Goal: Task Accomplishment & Management: Manage account settings

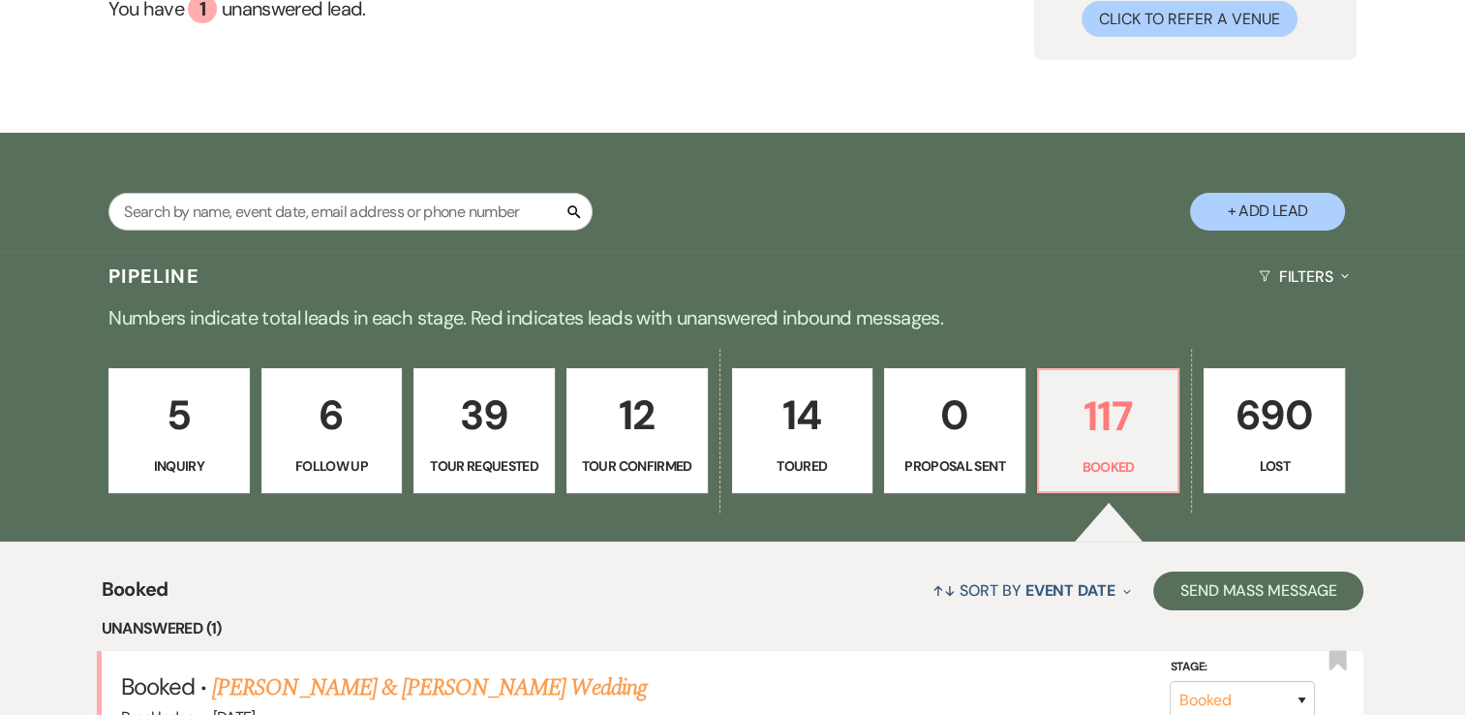
scroll to position [182, 0]
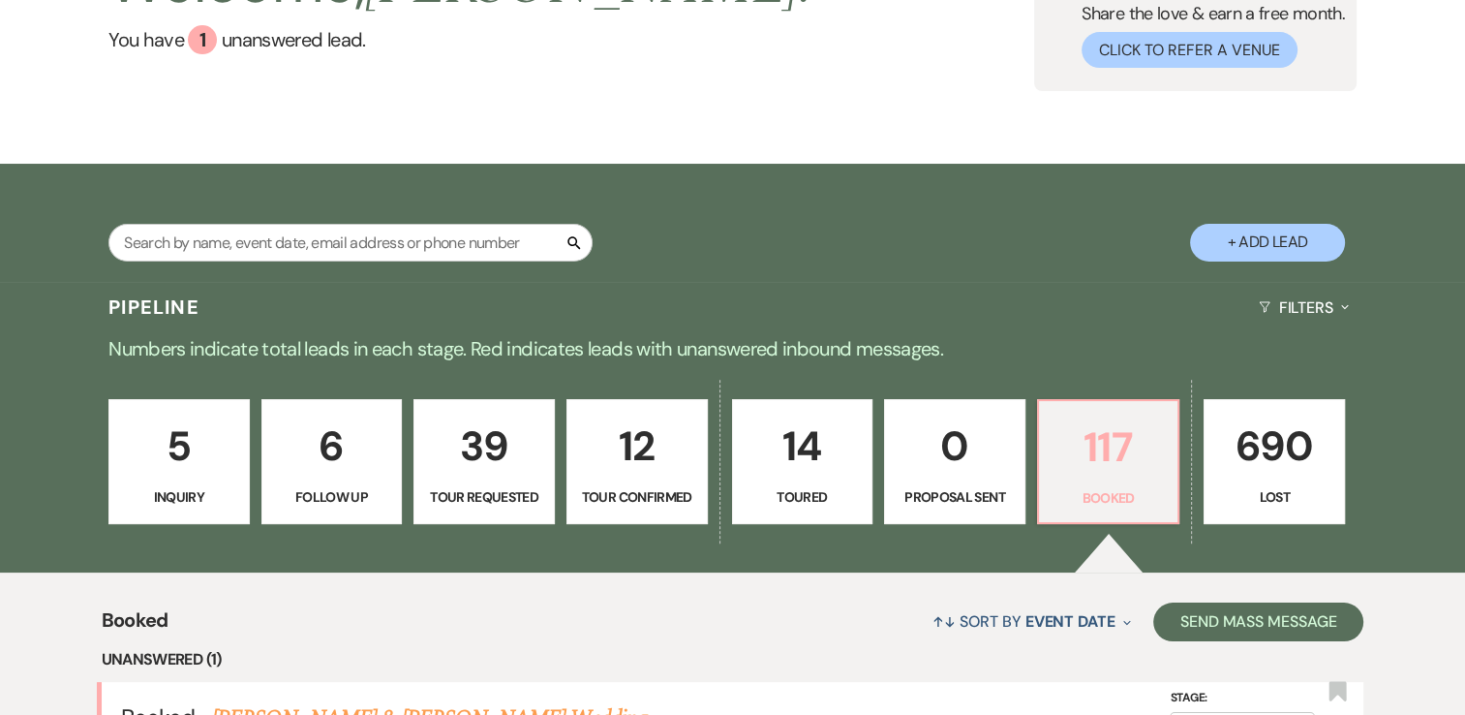
click at [1093, 465] on p "117" at bounding box center [1109, 446] width 116 height 65
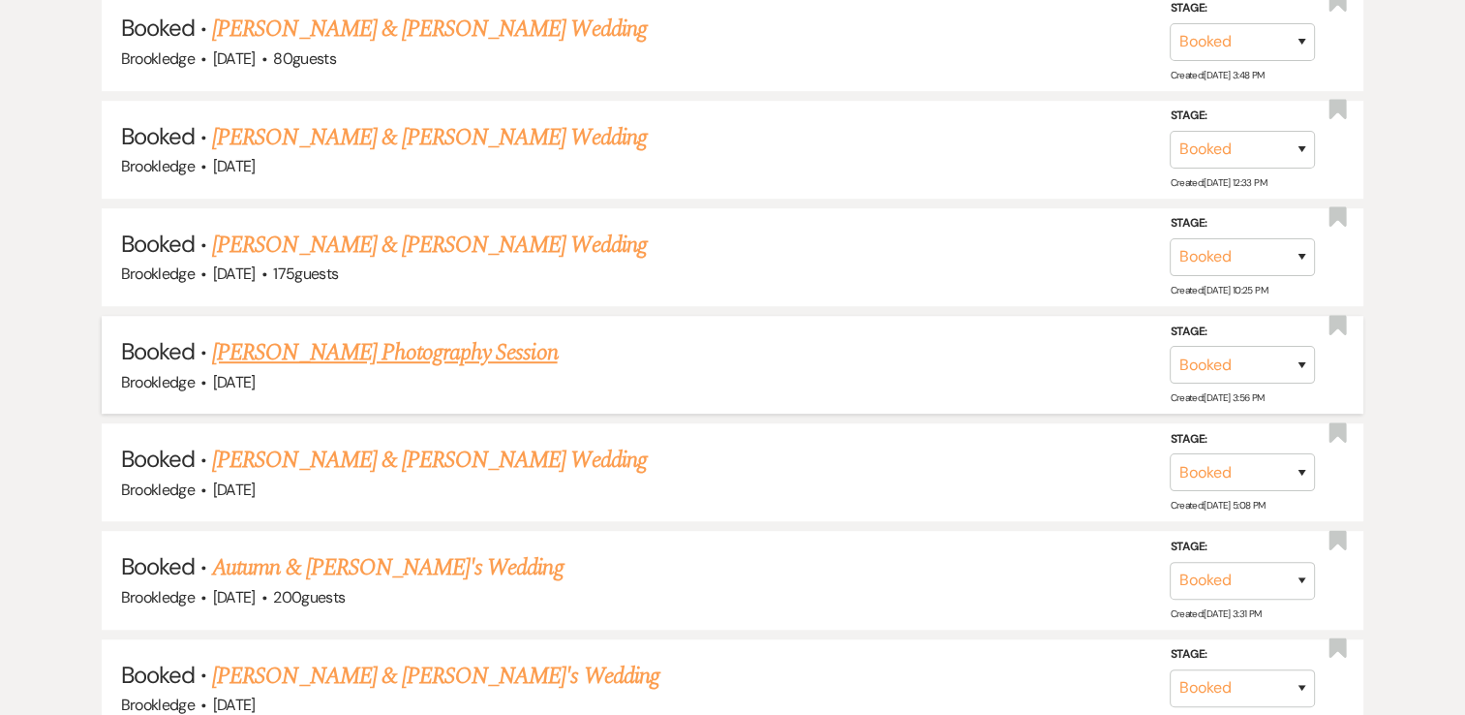
scroll to position [1150, 0]
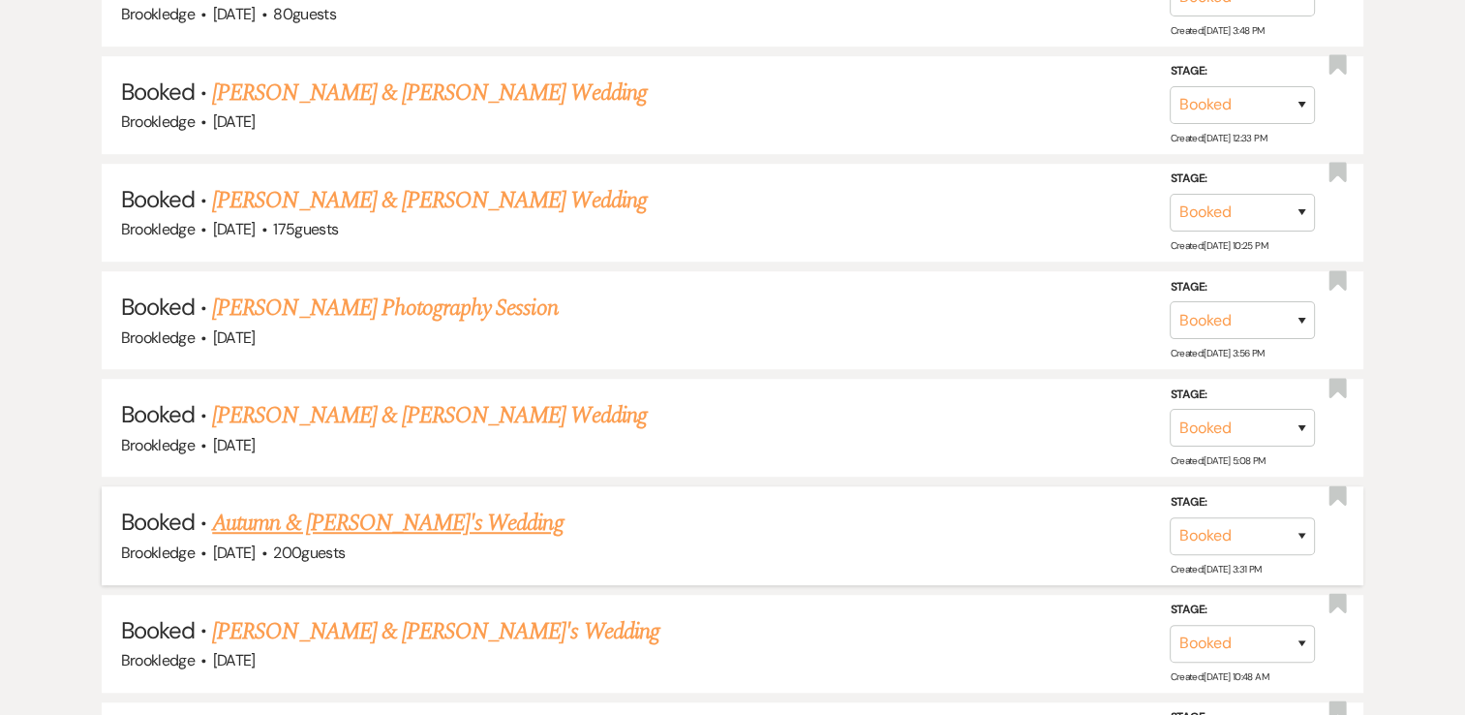
click at [406, 529] on link "Autumn & [PERSON_NAME]'s Wedding" at bounding box center [387, 522] width 351 height 35
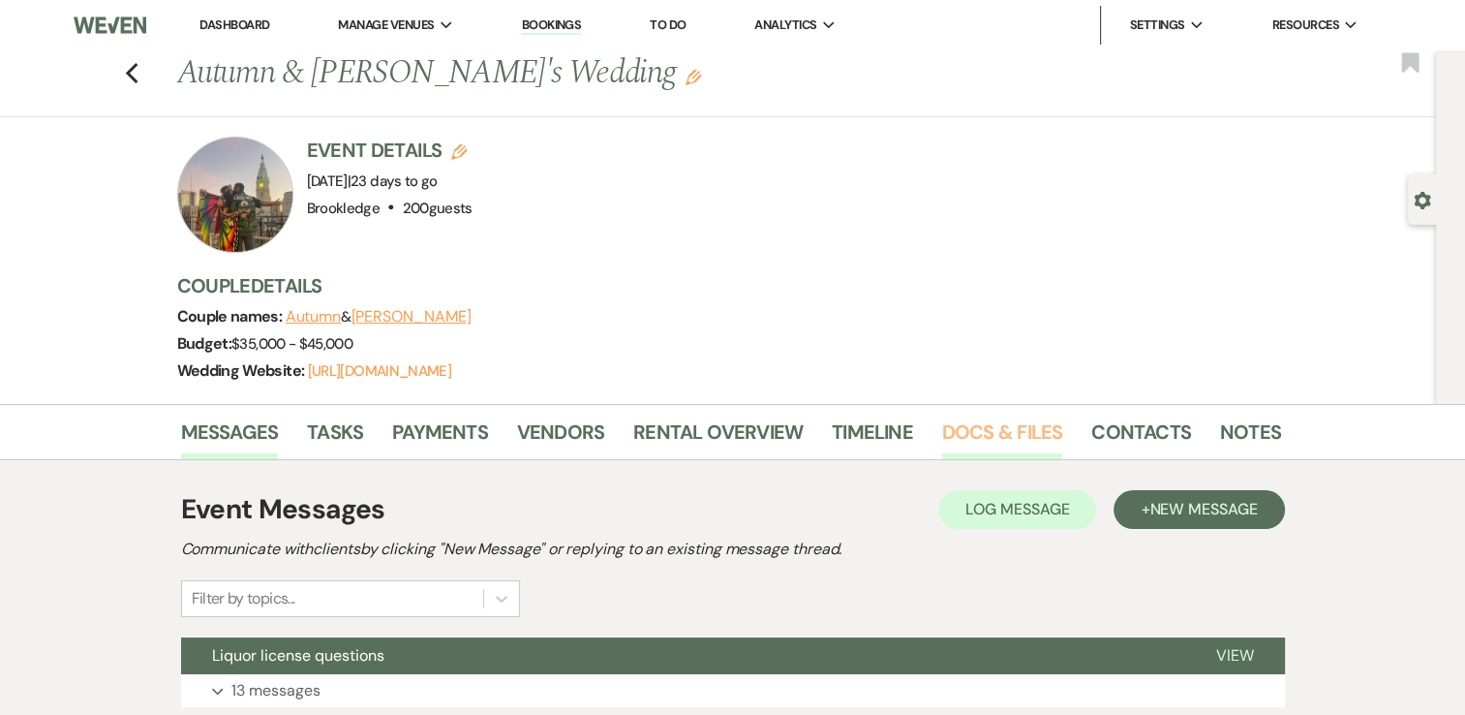
click at [961, 437] on link "Docs & Files" at bounding box center [1002, 437] width 120 height 43
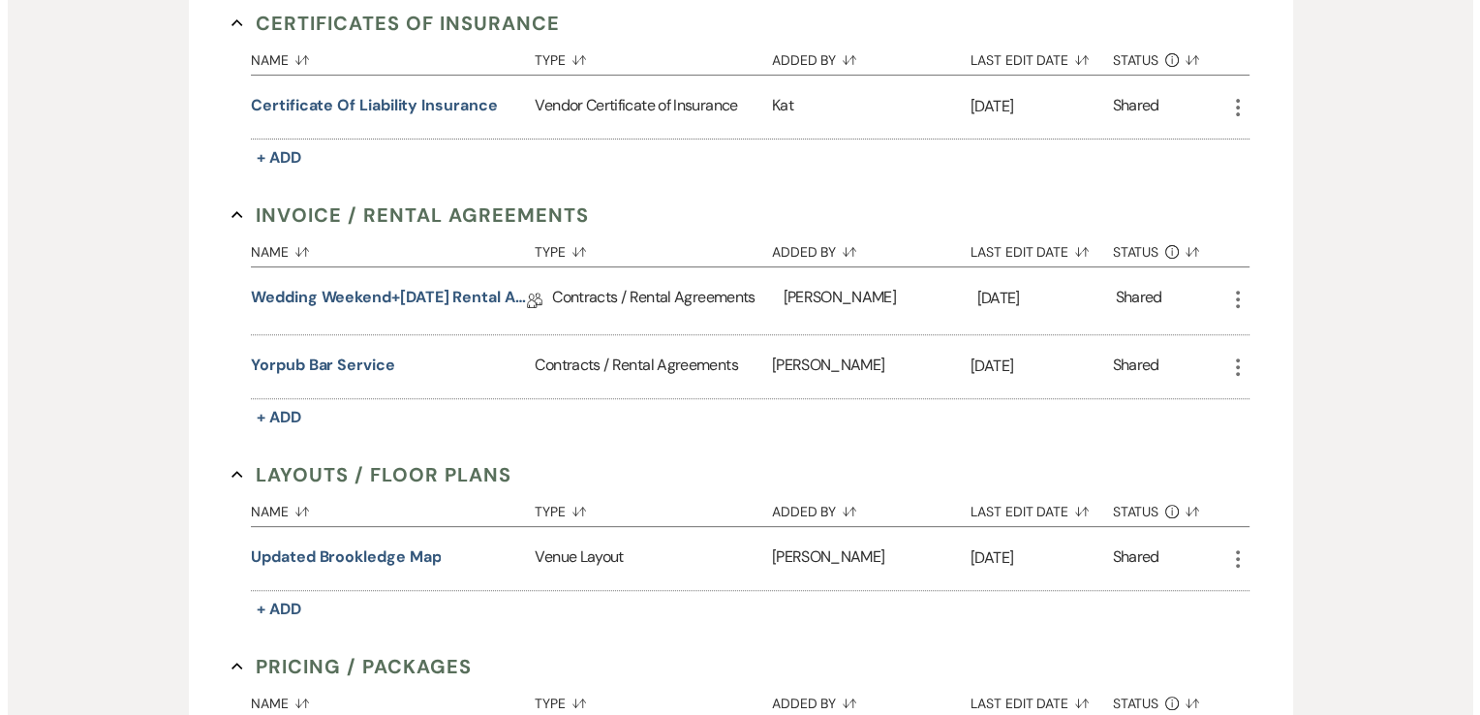
scroll to position [678, 0]
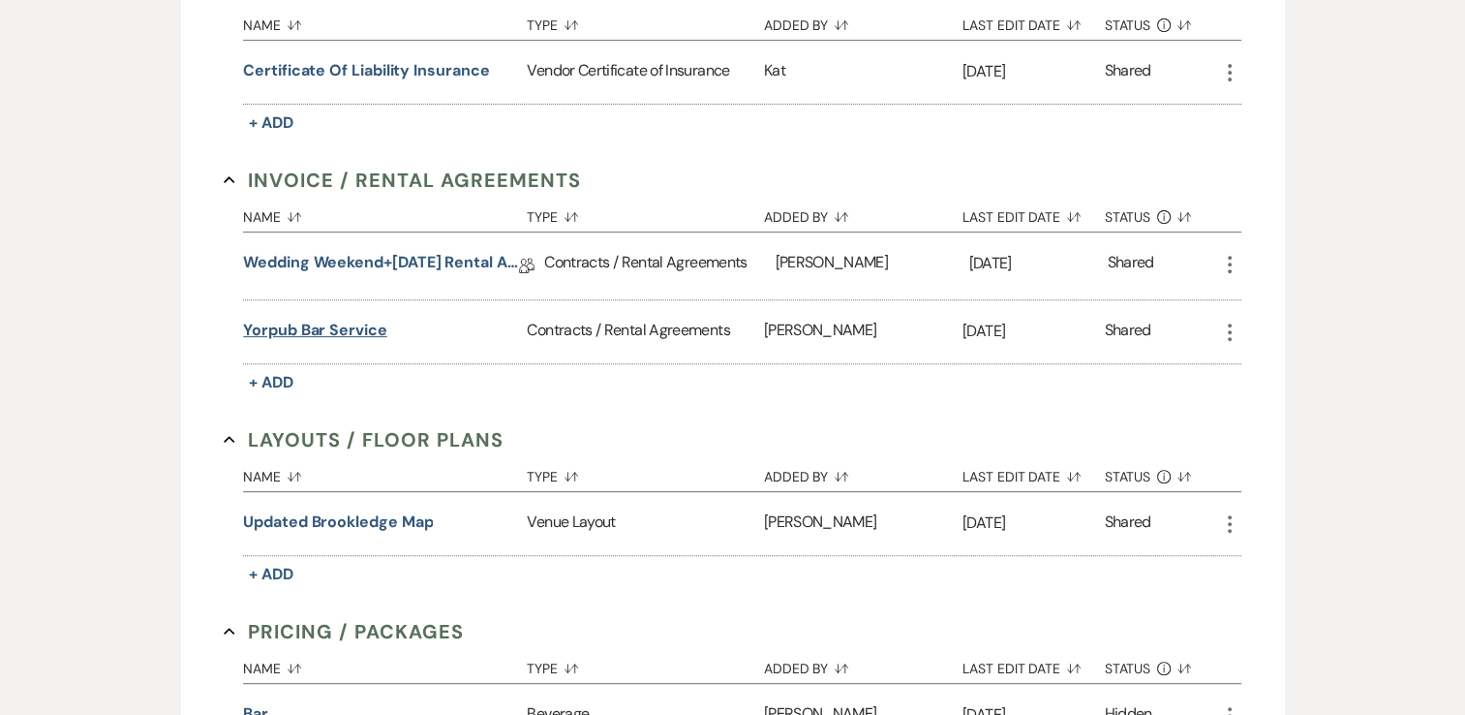
click at [289, 328] on button "Yorpub bar service" at bounding box center [315, 330] width 144 height 23
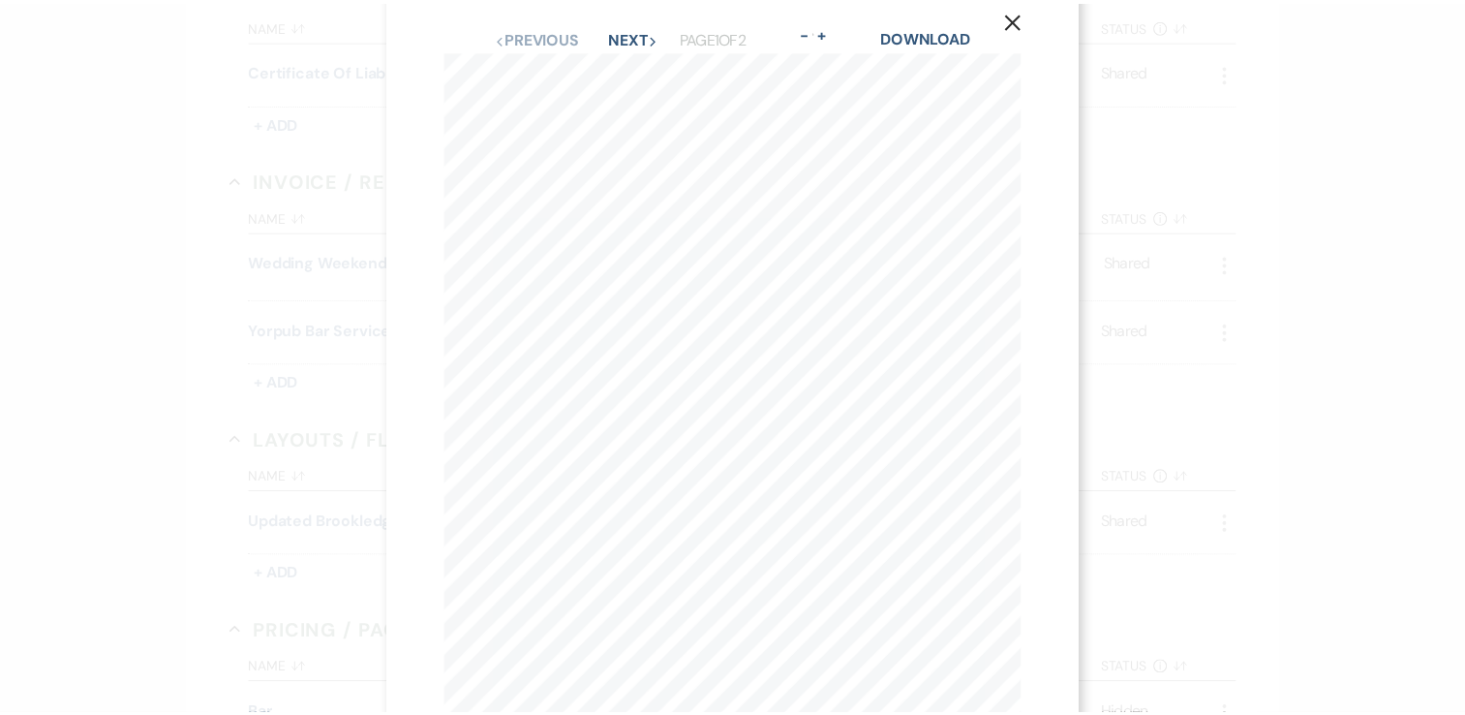
scroll to position [0, 0]
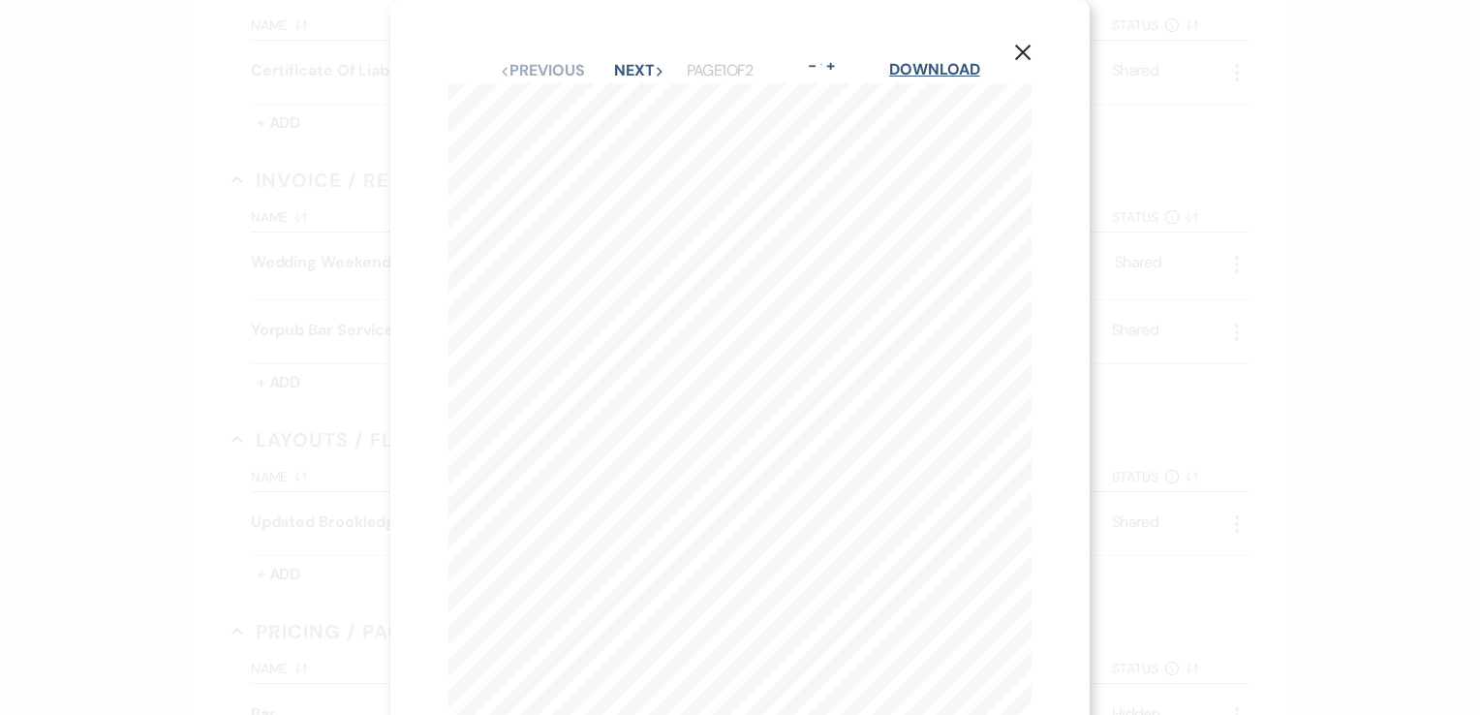
click at [914, 71] on link "Download" at bounding box center [934, 69] width 90 height 20
click at [1019, 56] on use "button" at bounding box center [1022, 52] width 15 height 15
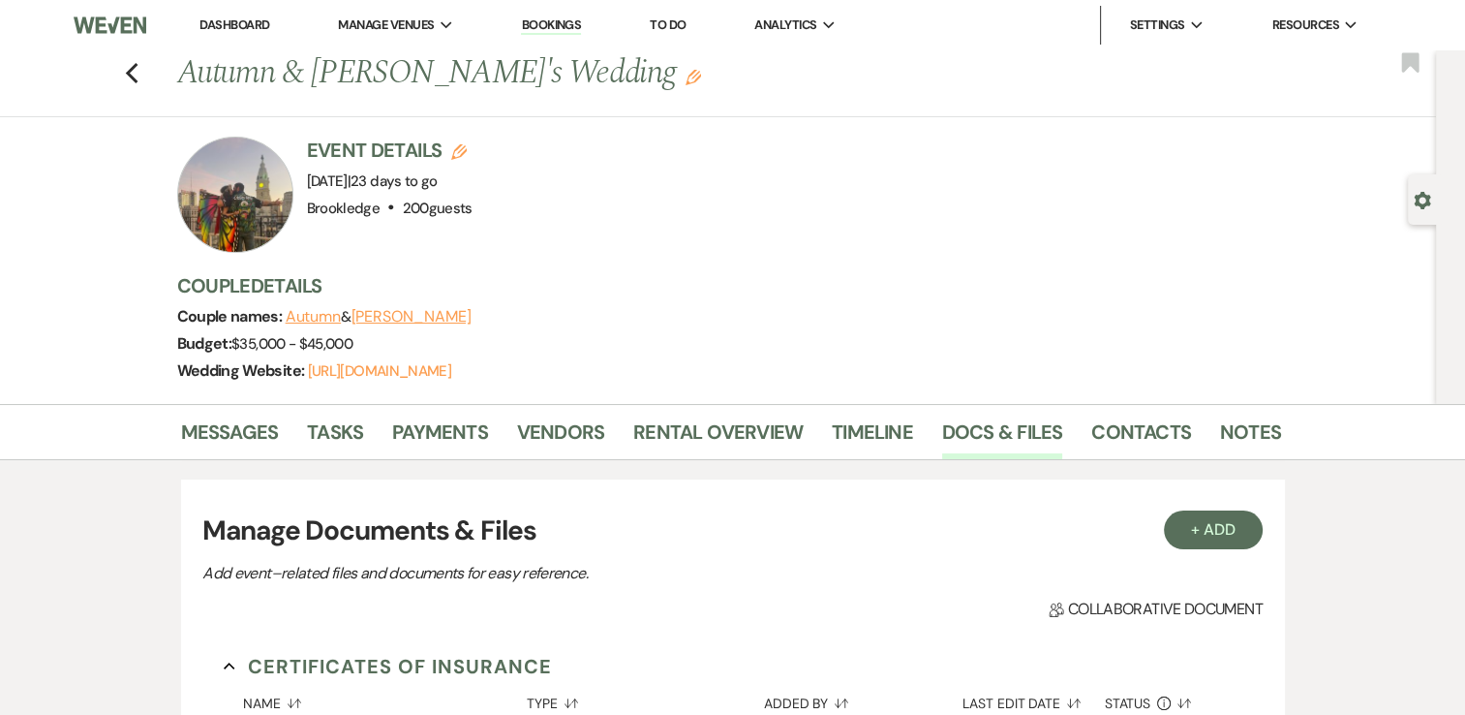
click at [255, 28] on link "Dashboard" at bounding box center [234, 24] width 70 height 16
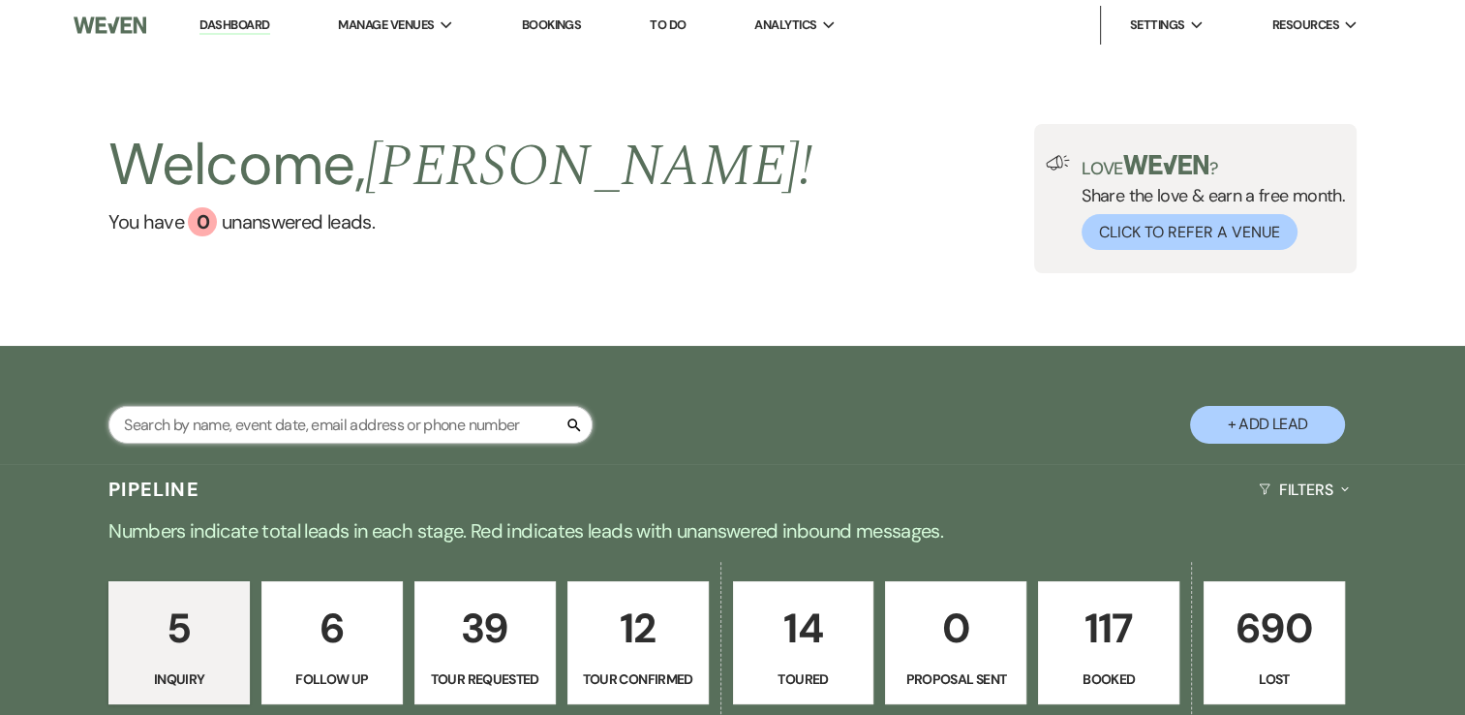
click at [414, 417] on input "text" at bounding box center [350, 425] width 484 height 38
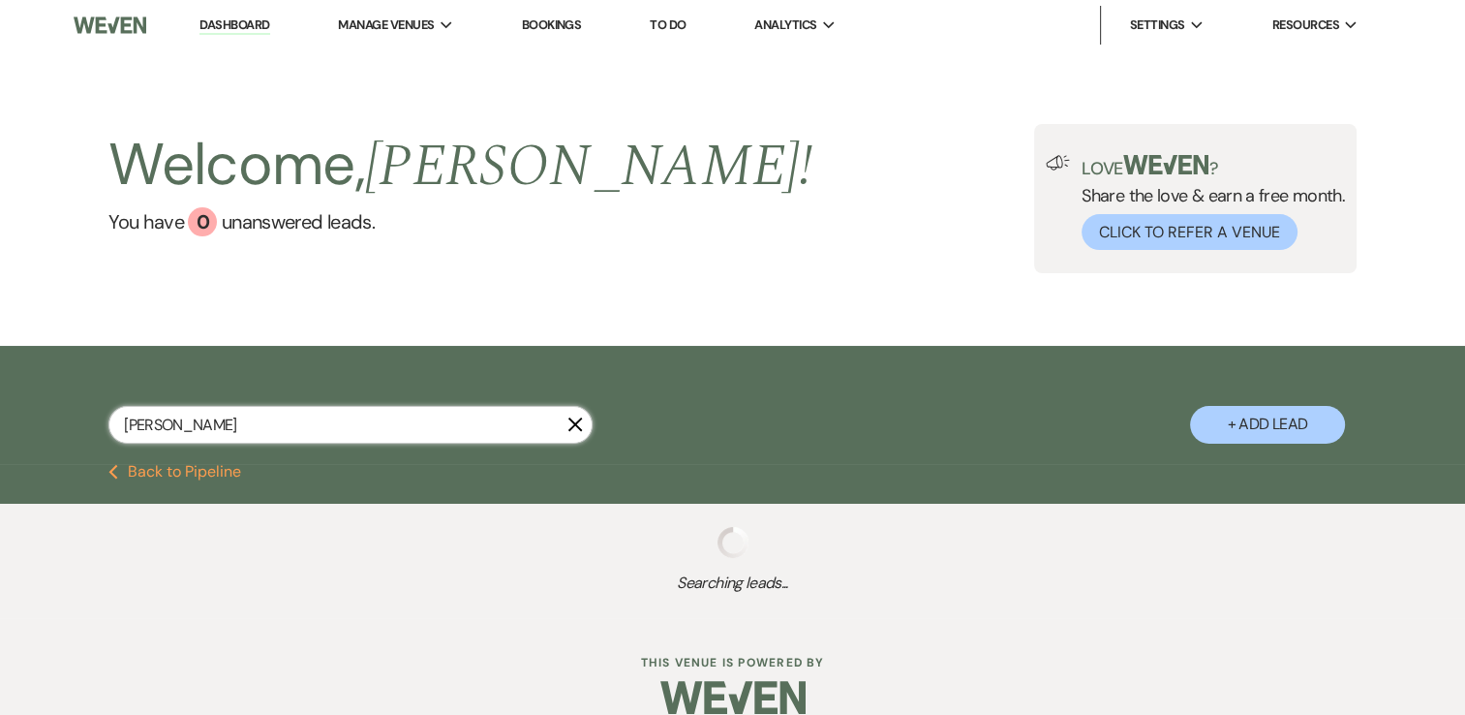
type input "Katir"
select select "2"
select select "8"
select select "5"
select select "8"
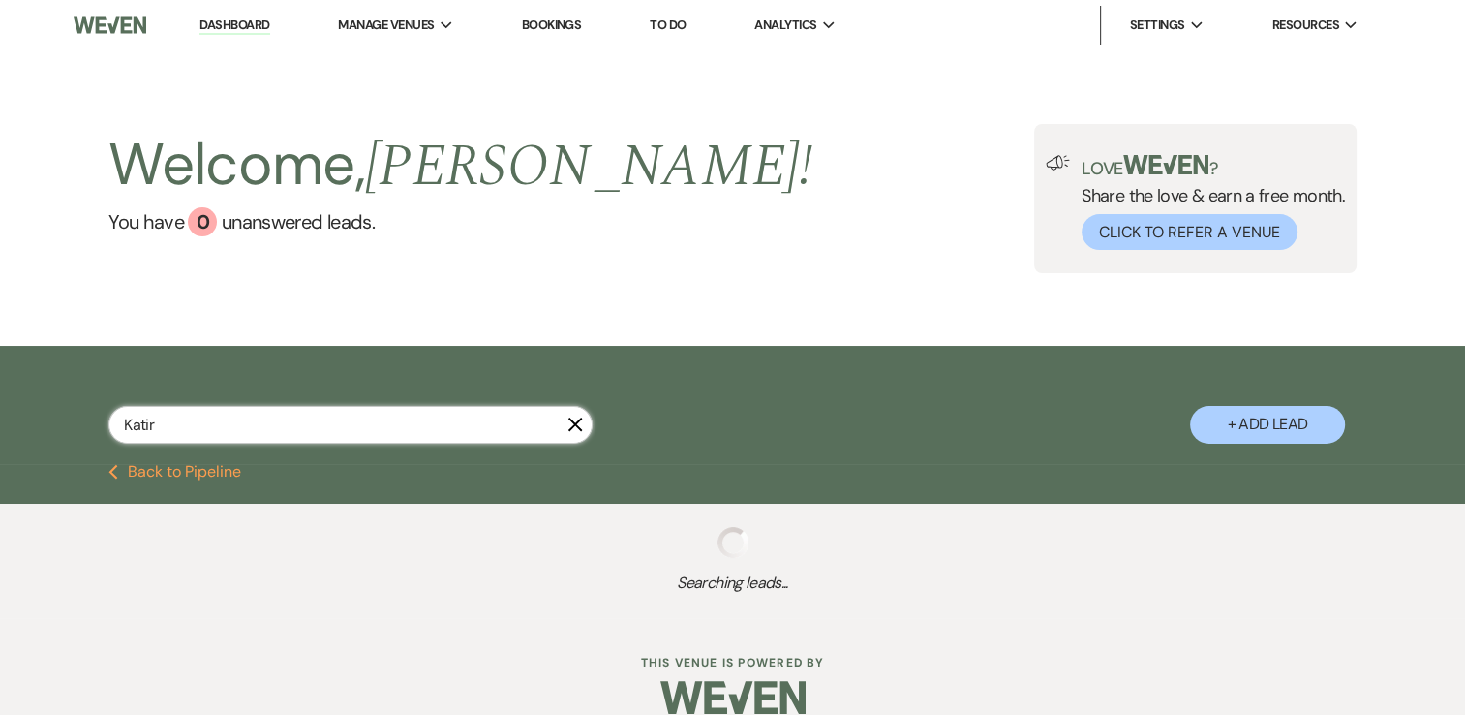
select select "6"
select select "8"
select select "5"
select select "8"
select select "5"
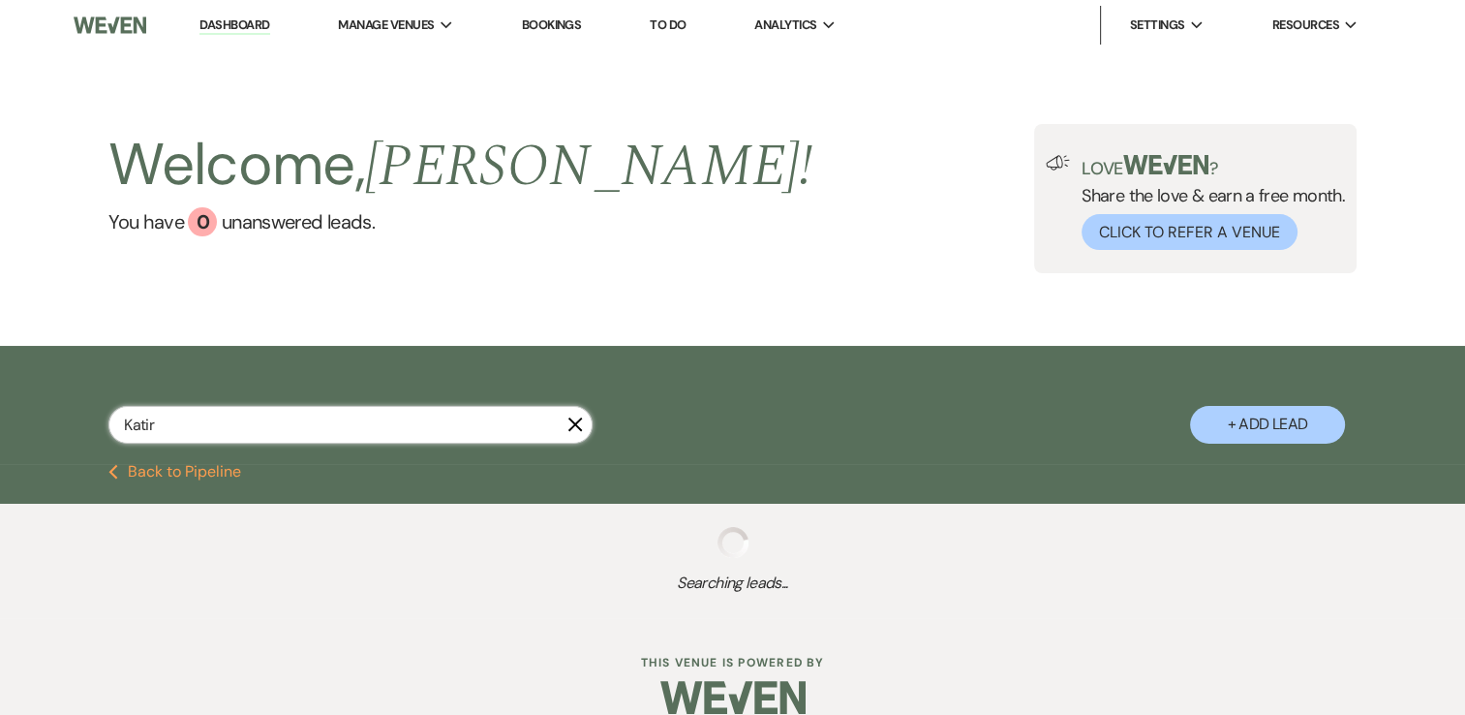
select select "8"
select select "5"
select select "8"
select select "5"
select select "8"
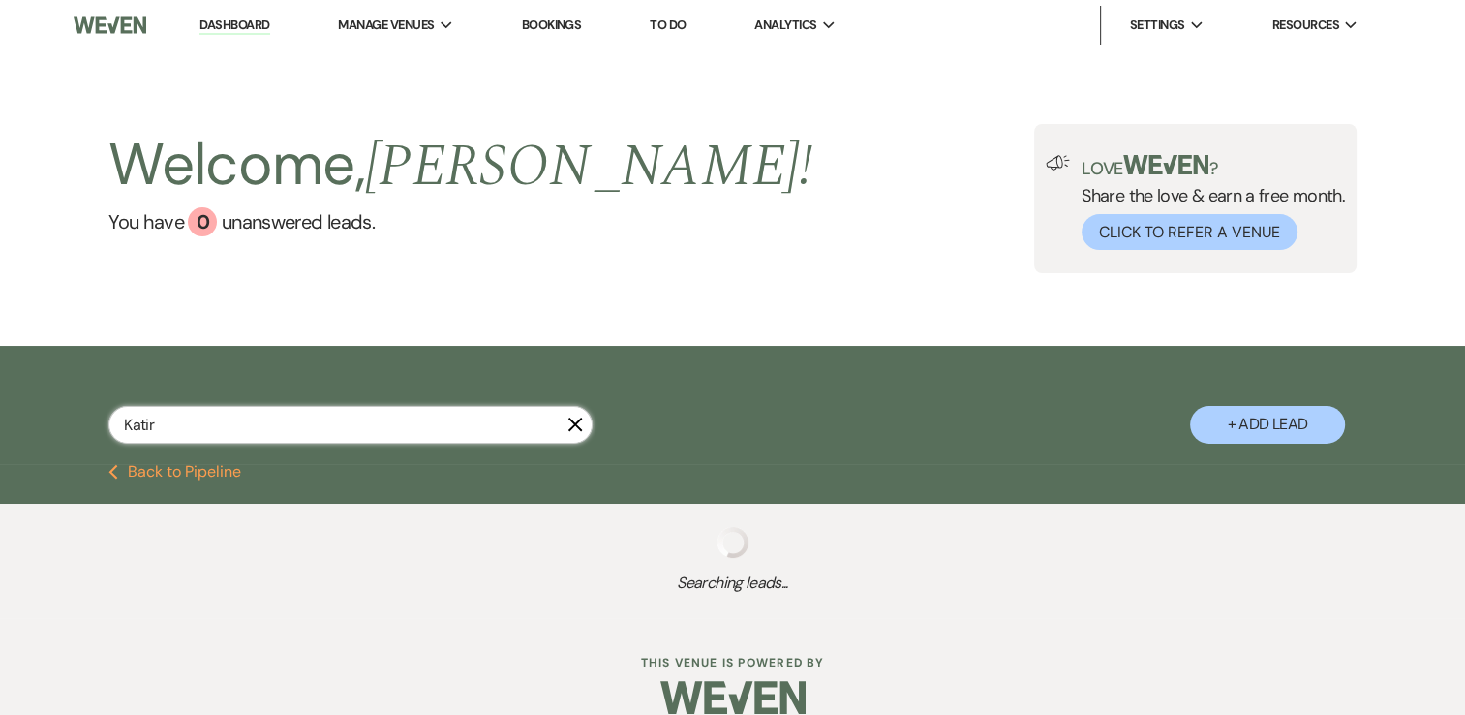
select select "5"
select select "8"
select select "1"
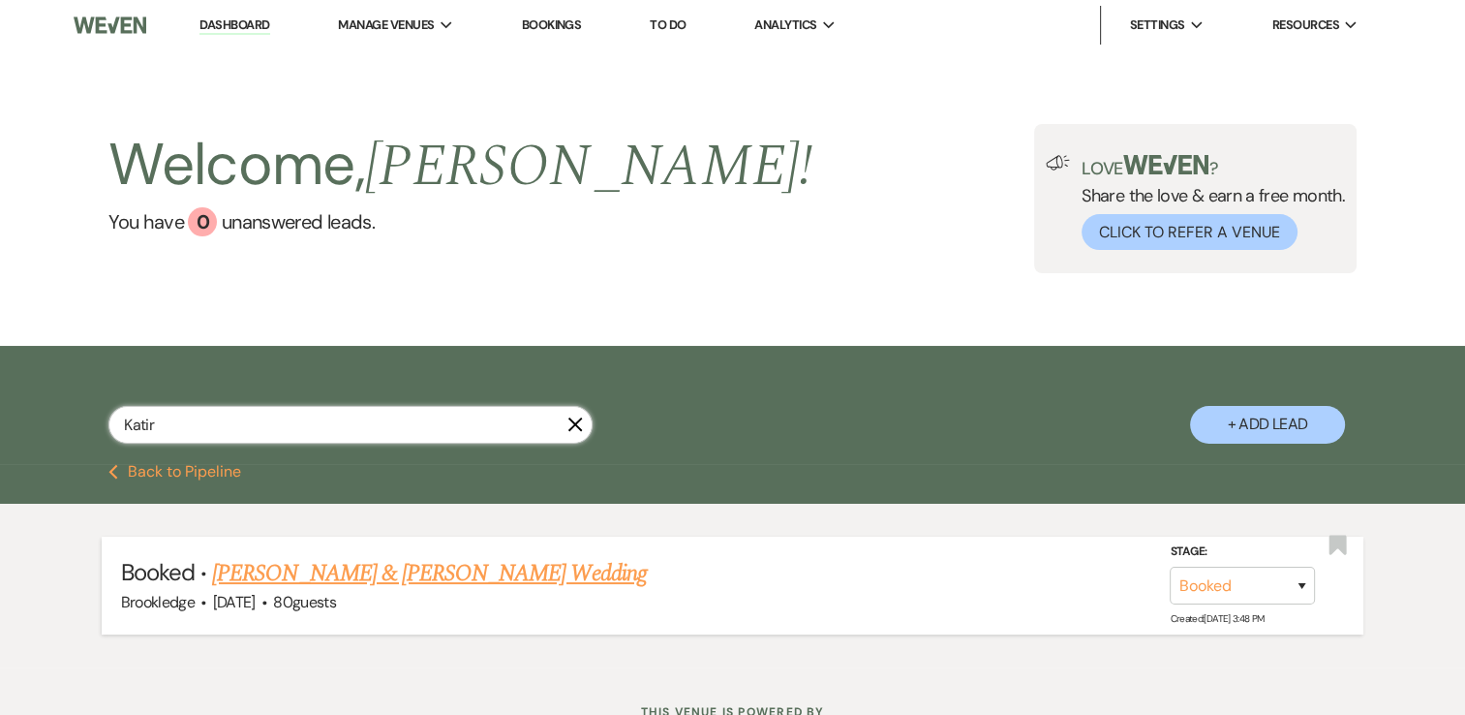
type input "Katir"
click at [432, 574] on link "[PERSON_NAME] & [PERSON_NAME] Wedding" at bounding box center [429, 573] width 434 height 35
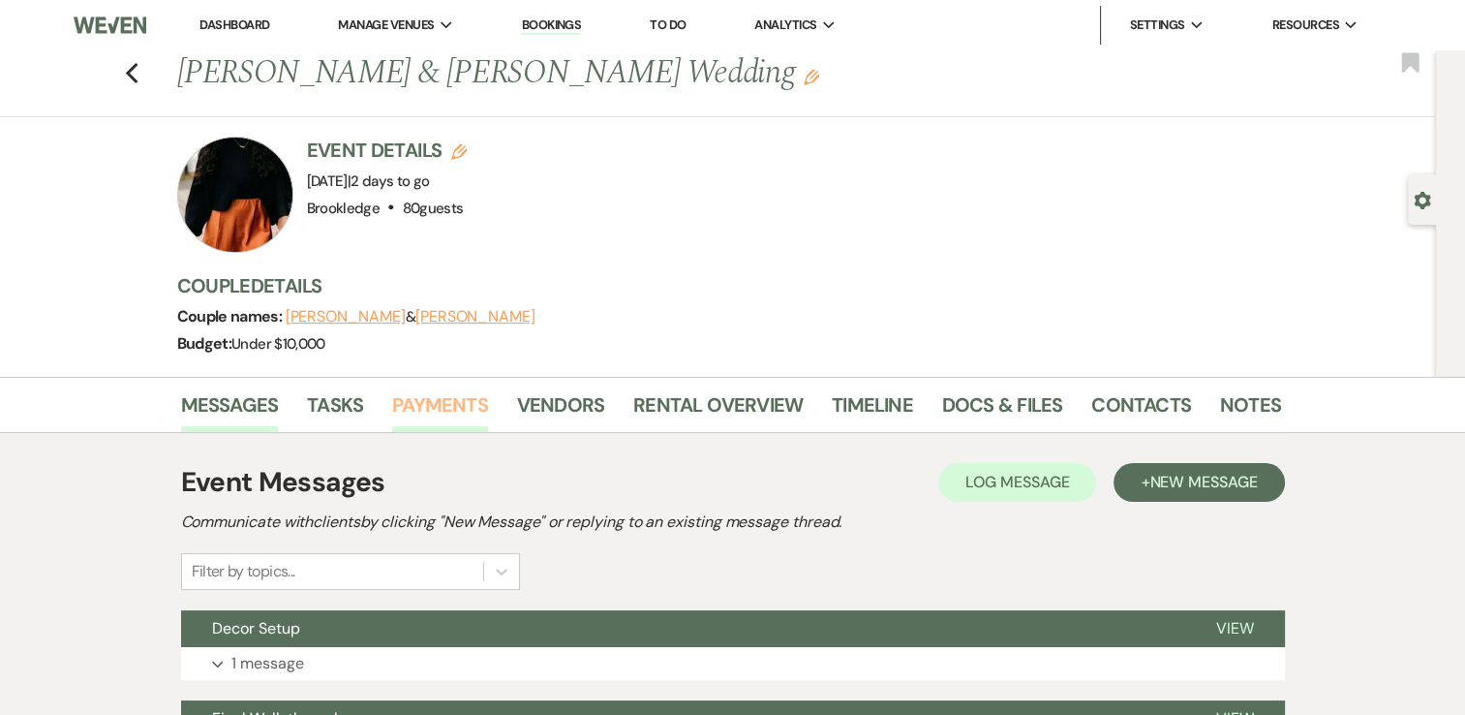
click at [417, 406] on link "Payments" at bounding box center [440, 410] width 96 height 43
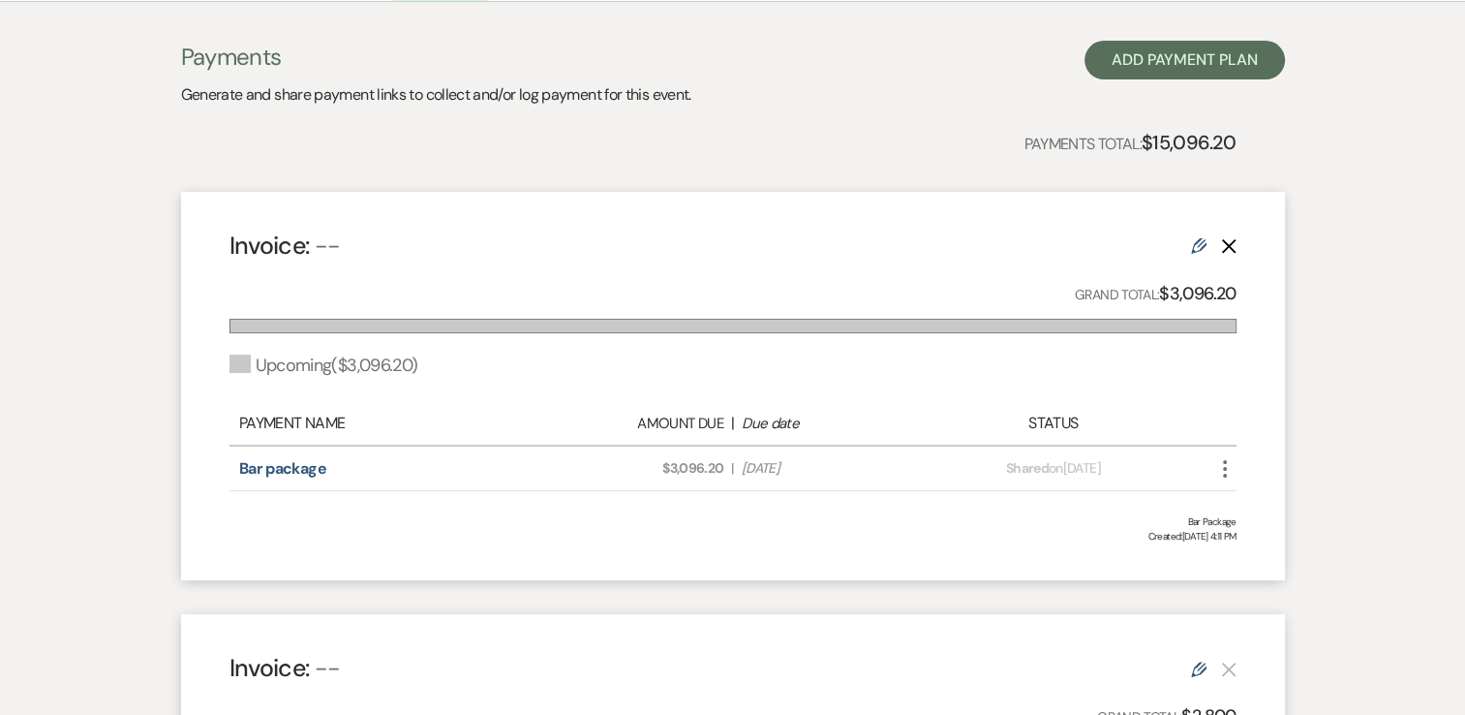
scroll to position [484, 0]
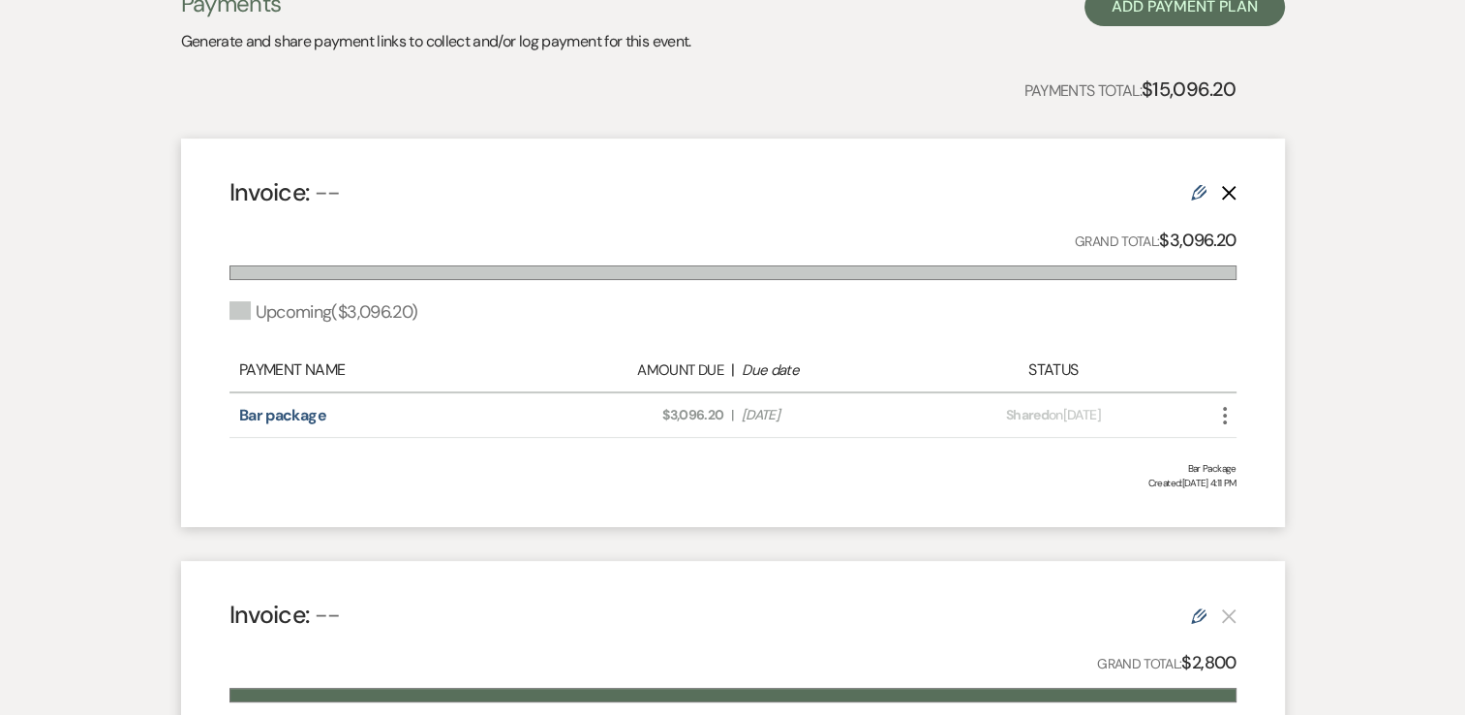
click at [1189, 192] on div "Invoice: -- Edit Delete" at bounding box center [732, 192] width 1007 height 34
click at [1204, 193] on use at bounding box center [1198, 192] width 15 height 15
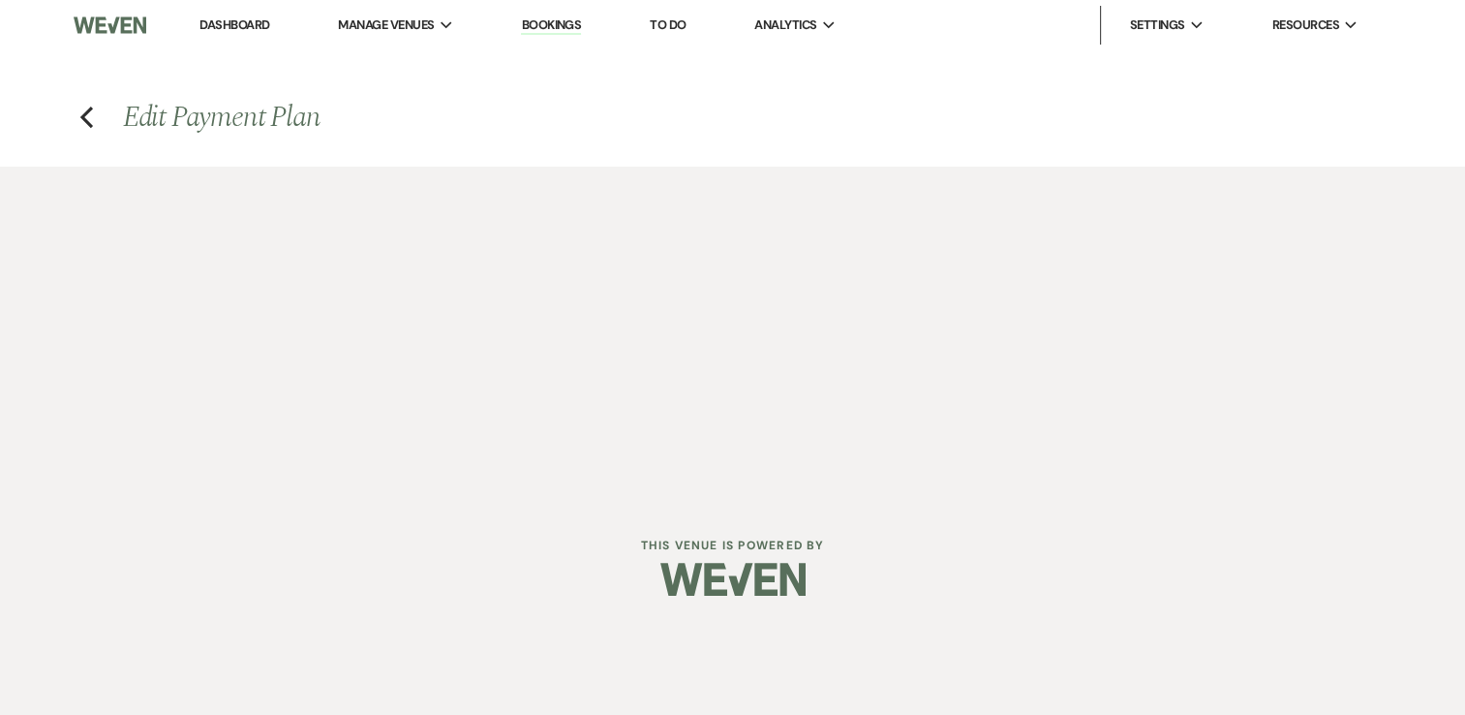
select select "2"
select select "percentage"
select select "true"
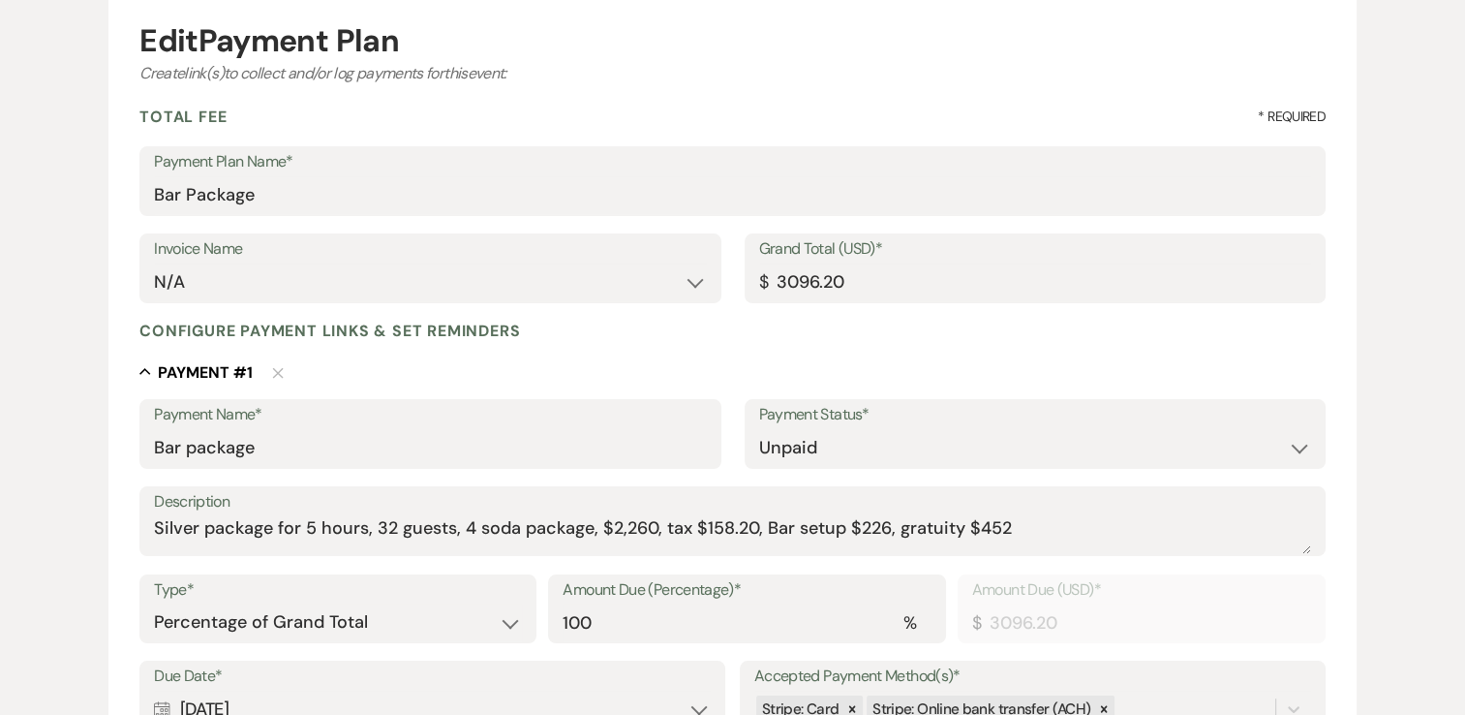
scroll to position [387, 0]
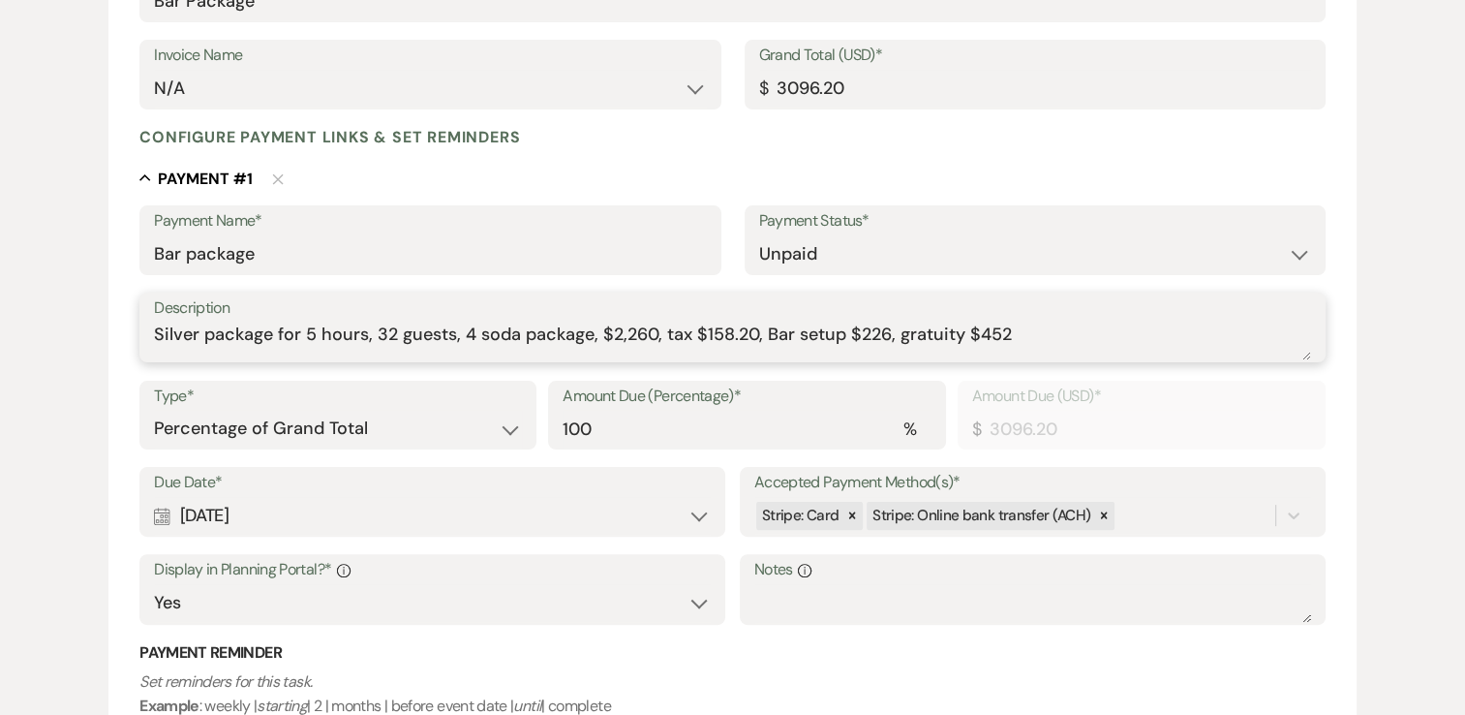
click at [1016, 331] on textarea "Silver package for 5 hours, 32 guests, 4 soda package, $2,260, tax $158.20, Bar…" at bounding box center [732, 340] width 1157 height 39
drag, startPoint x: 1016, startPoint y: 331, endPoint x: 153, endPoint y: 303, distance: 863.2
click at [153, 303] on div "Description Silver package for 5 hours, 32 guests, 4 soda package, $2,260, tax …" at bounding box center [732, 327] width 1186 height 71
type textarea "SIlver Package 66 adults, 4 minors $2132, bar set up 213.20, tax 149.24, gratui…"
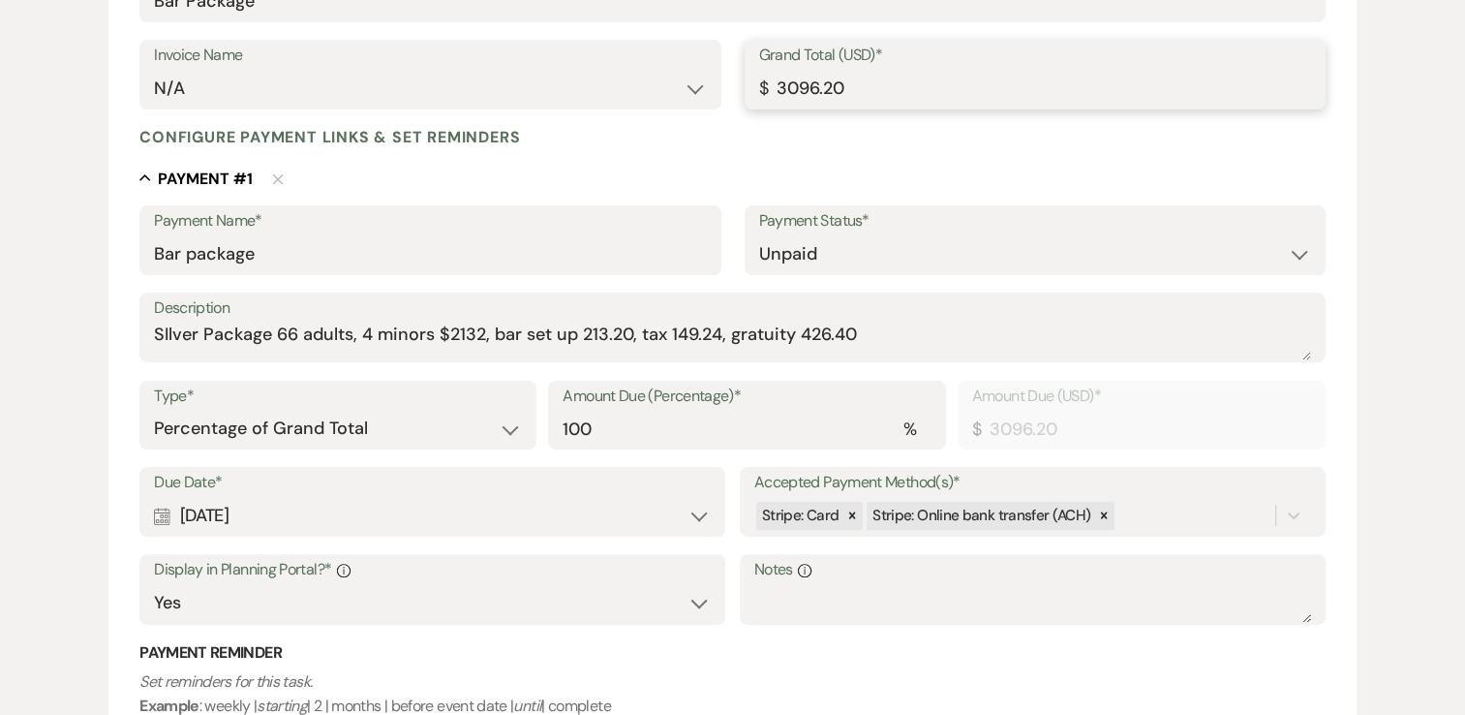
drag, startPoint x: 867, startPoint y: 86, endPoint x: 739, endPoint y: 80, distance: 127.9
click at [739, 80] on div "Invoice Name N/A Grand Total (USD)* $ 3096.20" at bounding box center [732, 83] width 1186 height 87
type input "2"
type input "2.00"
type input "29"
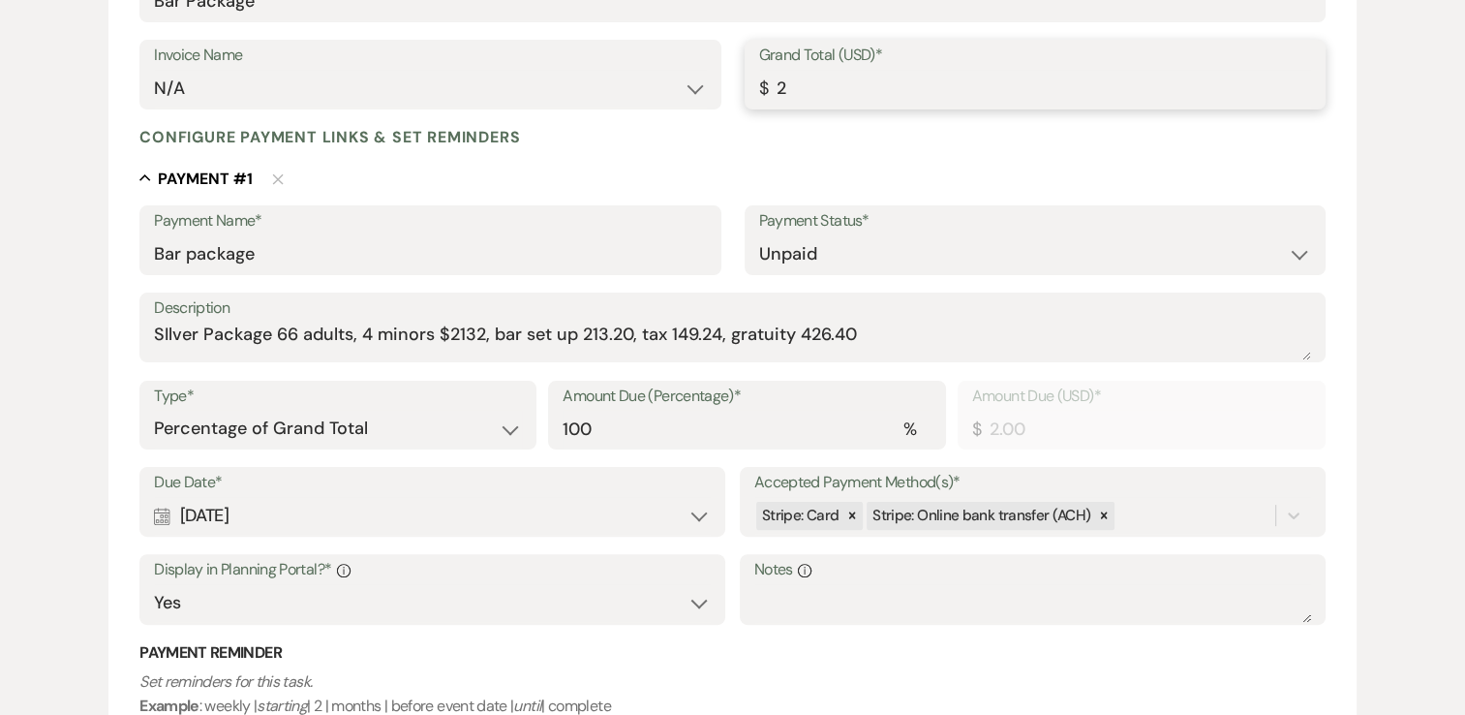
type input "29.00"
type input "292"
type input "292.00"
type input "2920"
type input "2920.00"
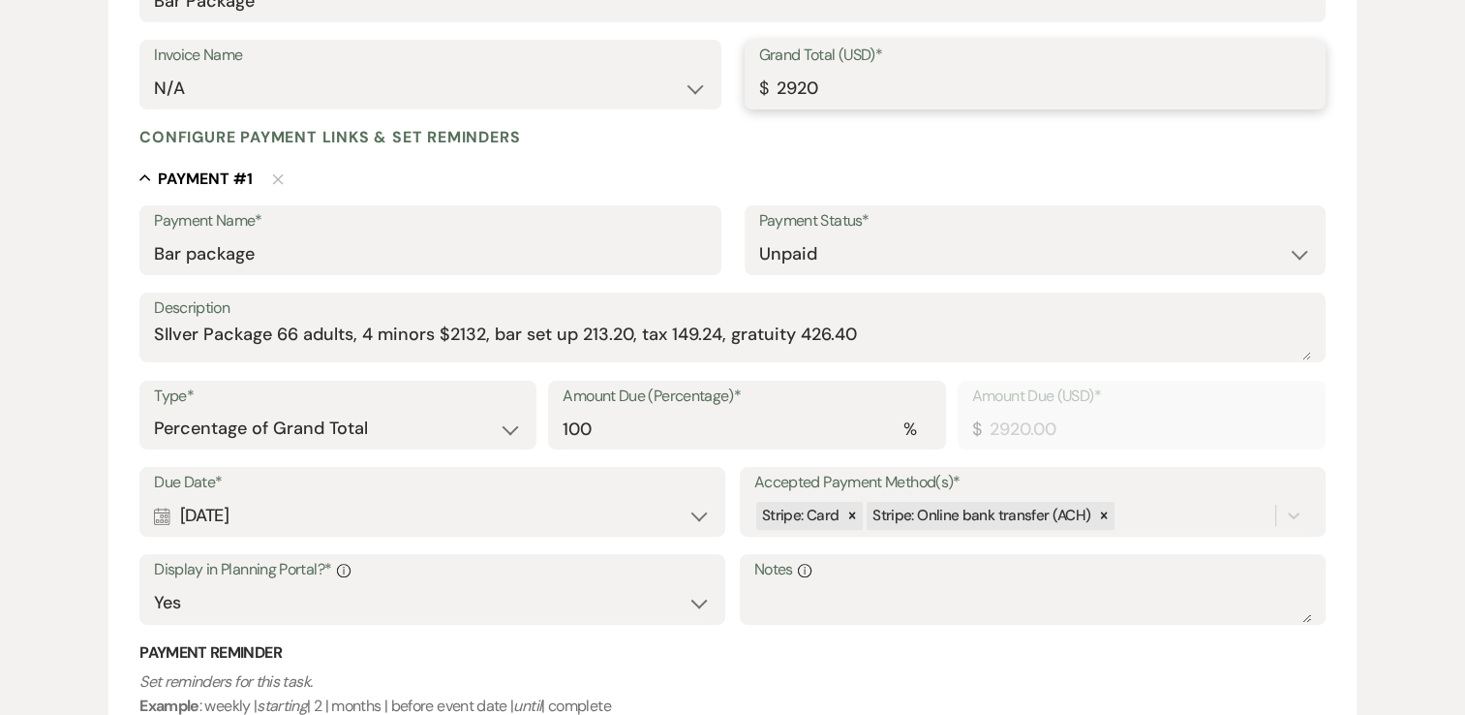
type input "2920.8"
type input "2920.80"
type input "2920.84"
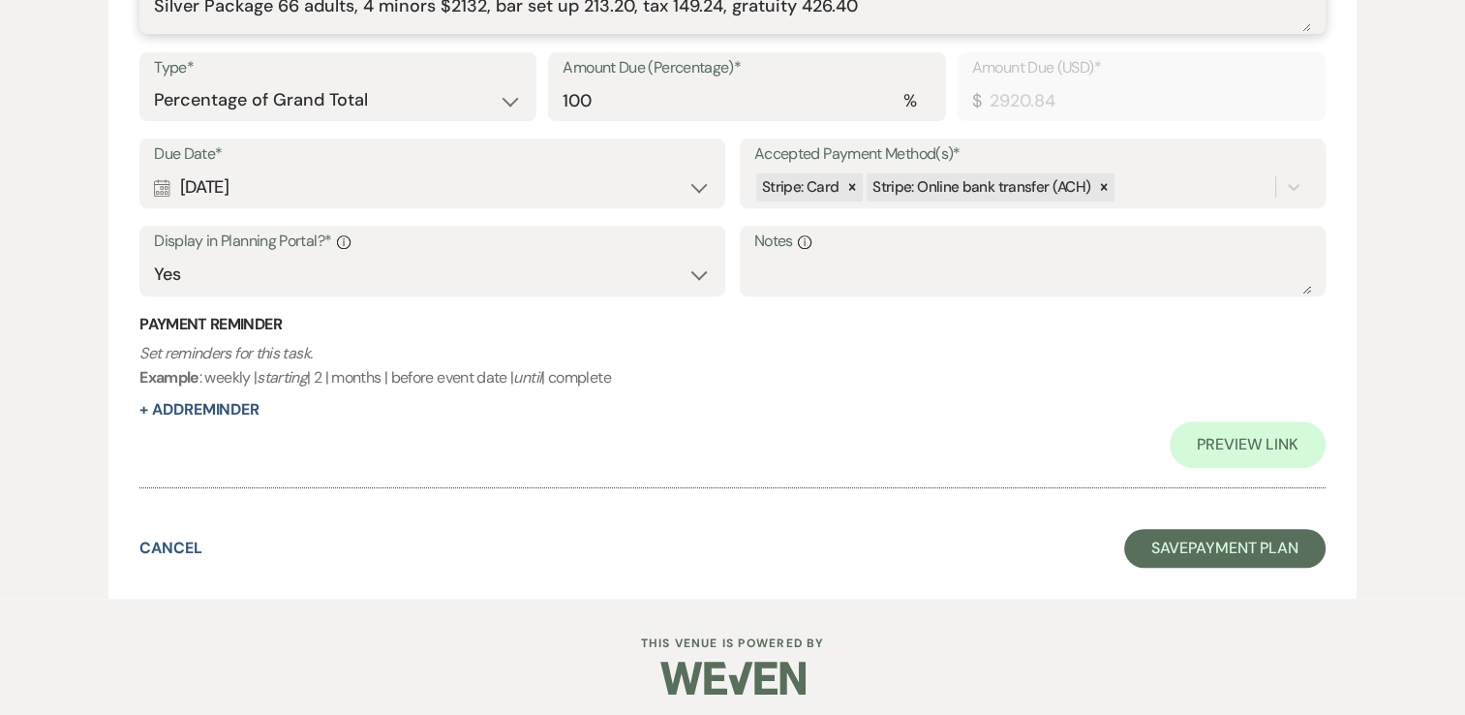
scroll to position [722, 0]
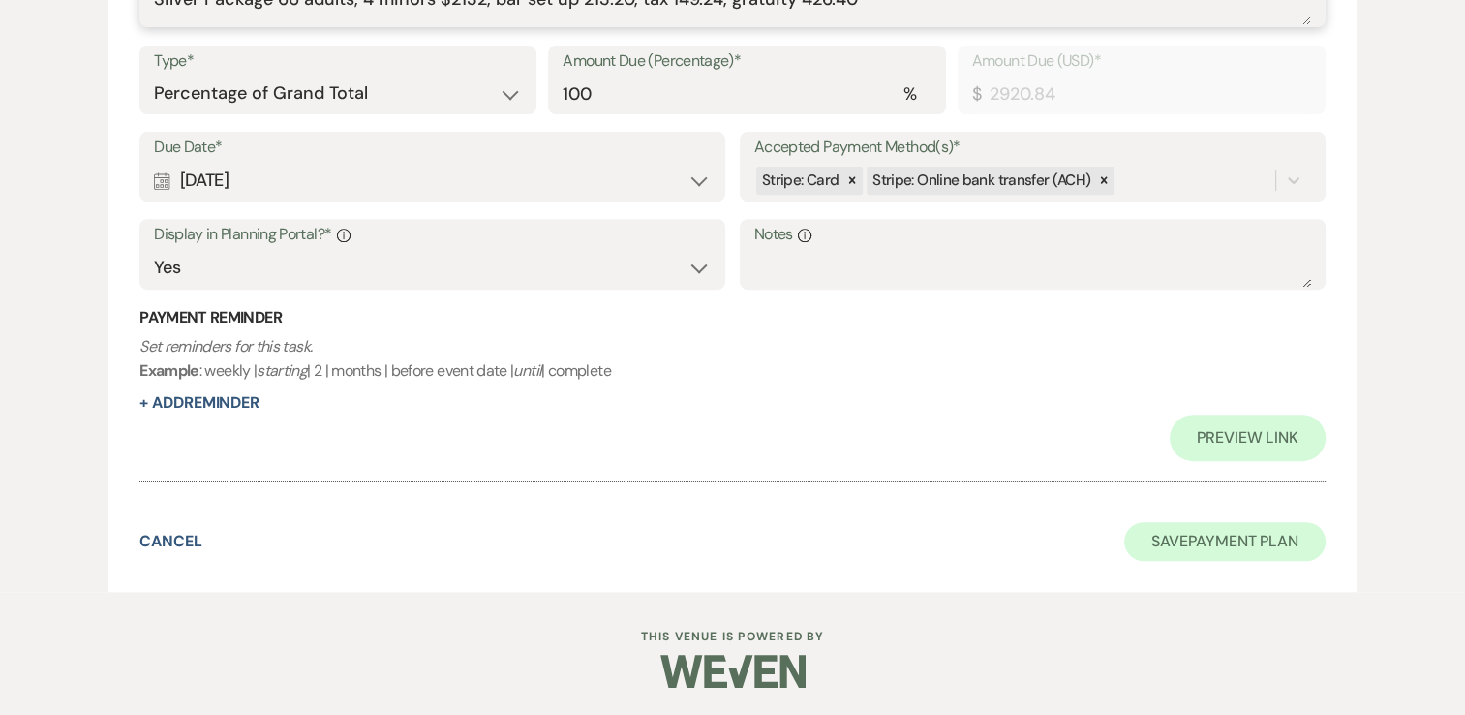
type textarea "Silver Package 66 adults, 4 minors $2132, bar set up 213.20, tax 149.24, gratui…"
click at [1212, 534] on button "Save Payment Plan" at bounding box center [1224, 541] width 201 height 39
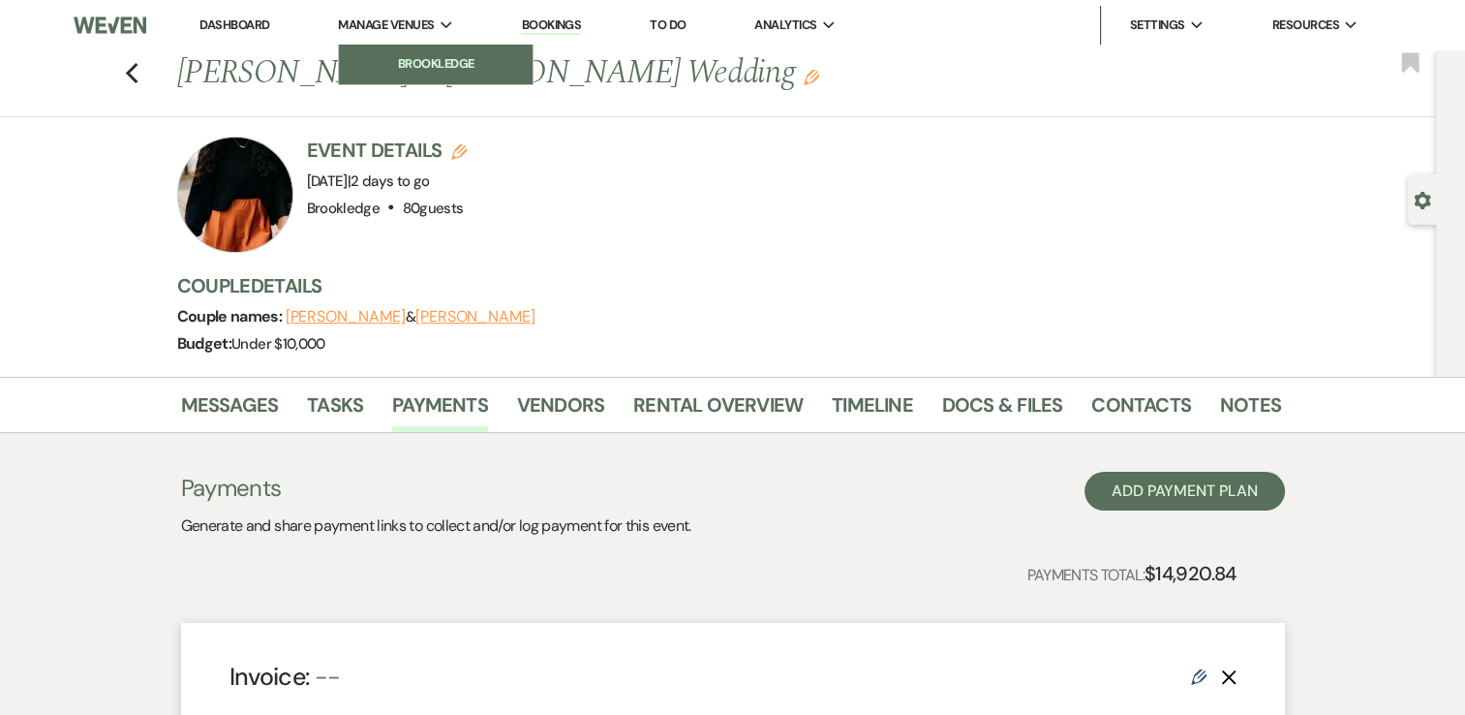
click at [391, 60] on li "Brookledge" at bounding box center [436, 63] width 174 height 19
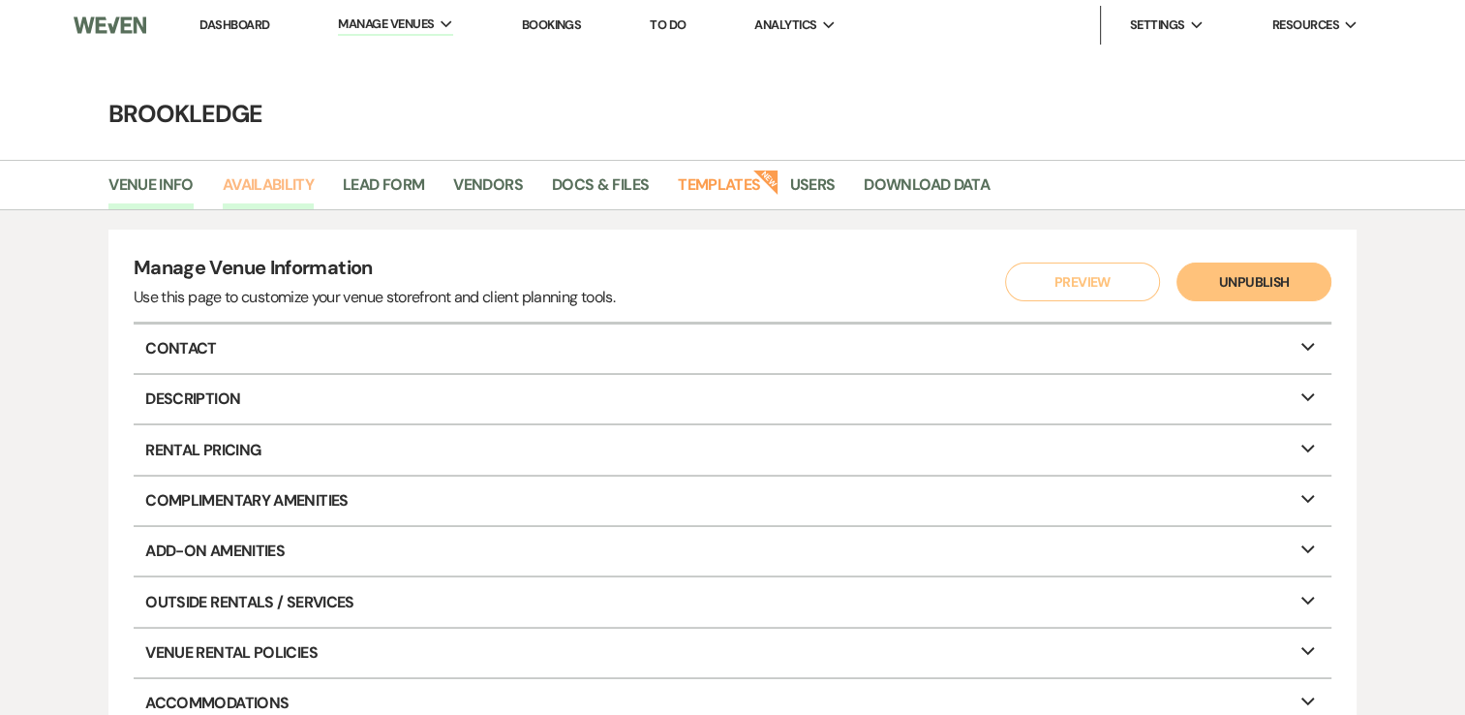
click at [292, 180] on link "Availability" at bounding box center [268, 190] width 91 height 37
select select "3"
select select "2026"
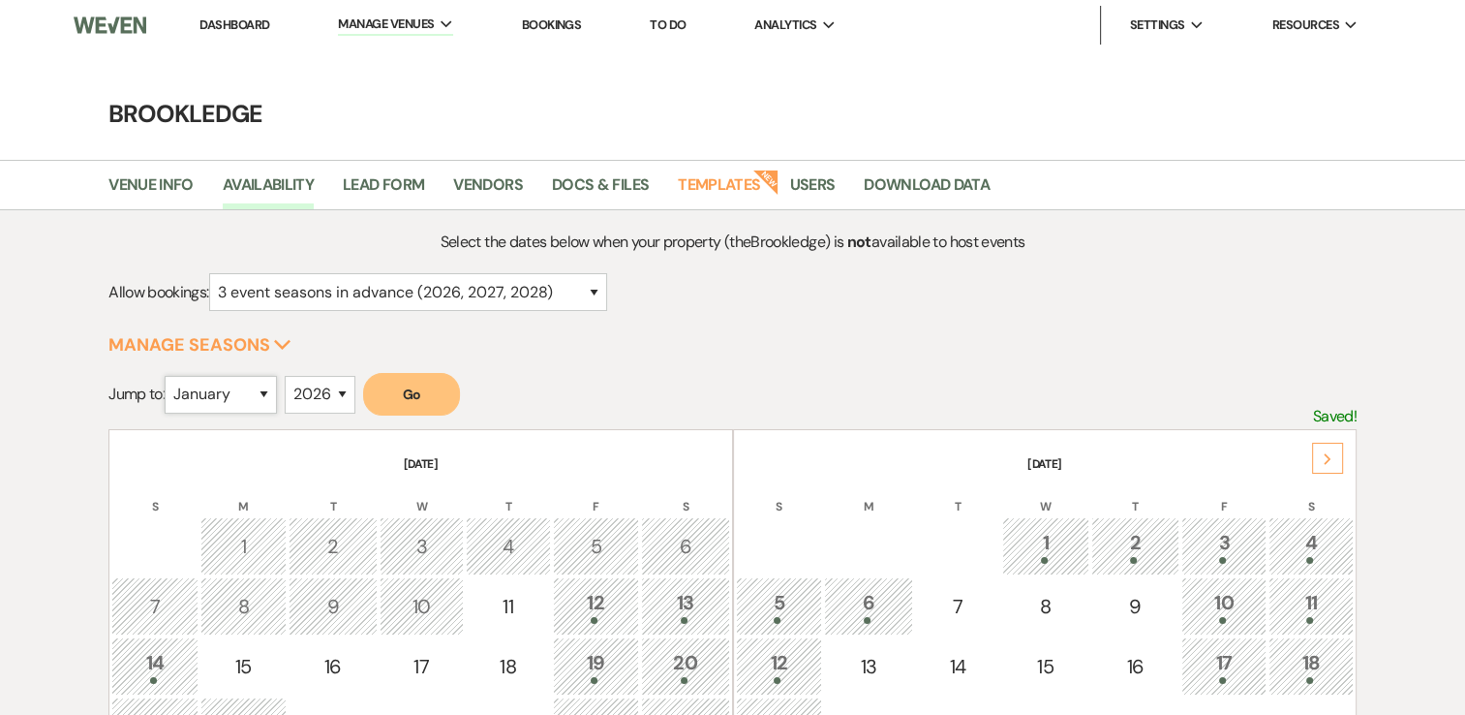
click at [255, 383] on select "January February March April May June July August September October November De…" at bounding box center [221, 395] width 112 height 38
select select "6"
click at [169, 376] on select "January February March April May June July August September October November De…" at bounding box center [221, 395] width 112 height 38
click at [336, 388] on select "2025 2026 2027 2028 2029" at bounding box center [320, 395] width 71 height 38
click at [404, 393] on button "Go" at bounding box center [411, 394] width 97 height 43
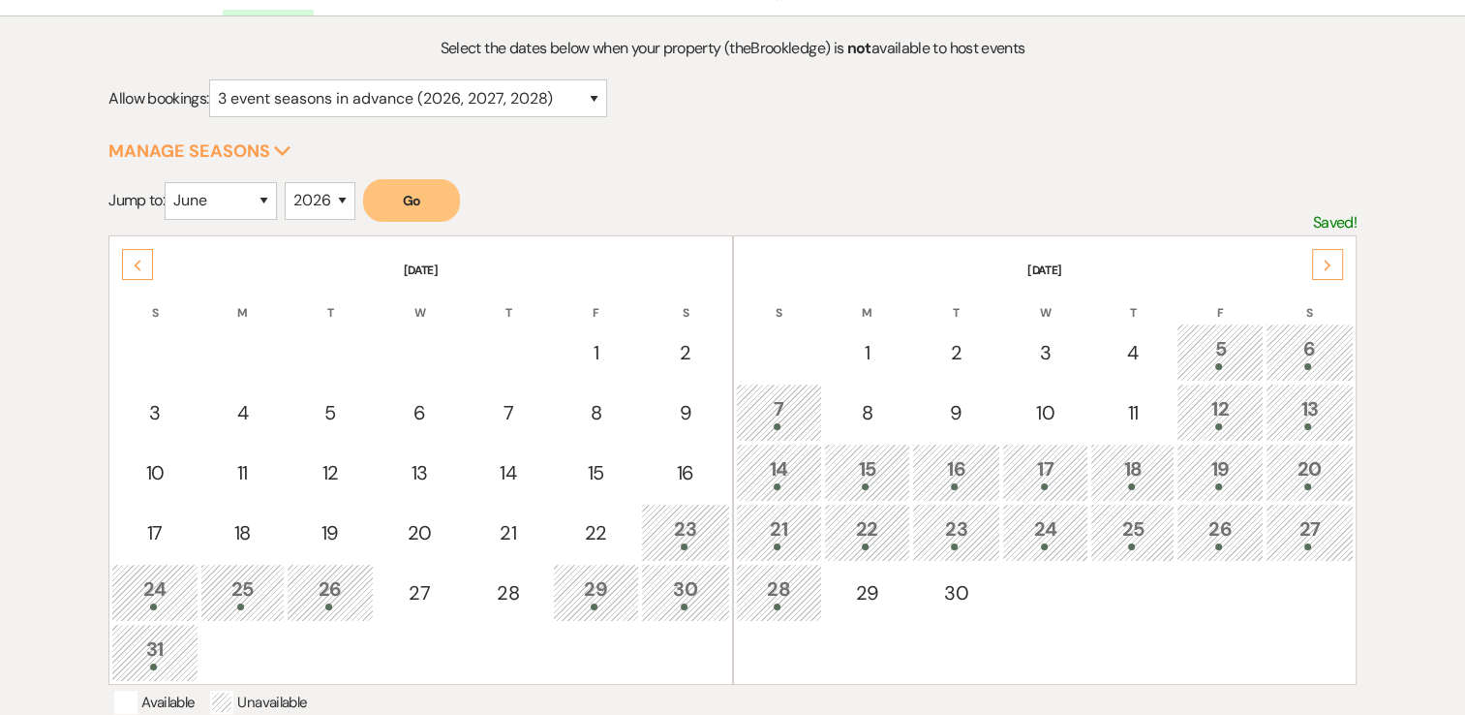
scroll to position [290, 0]
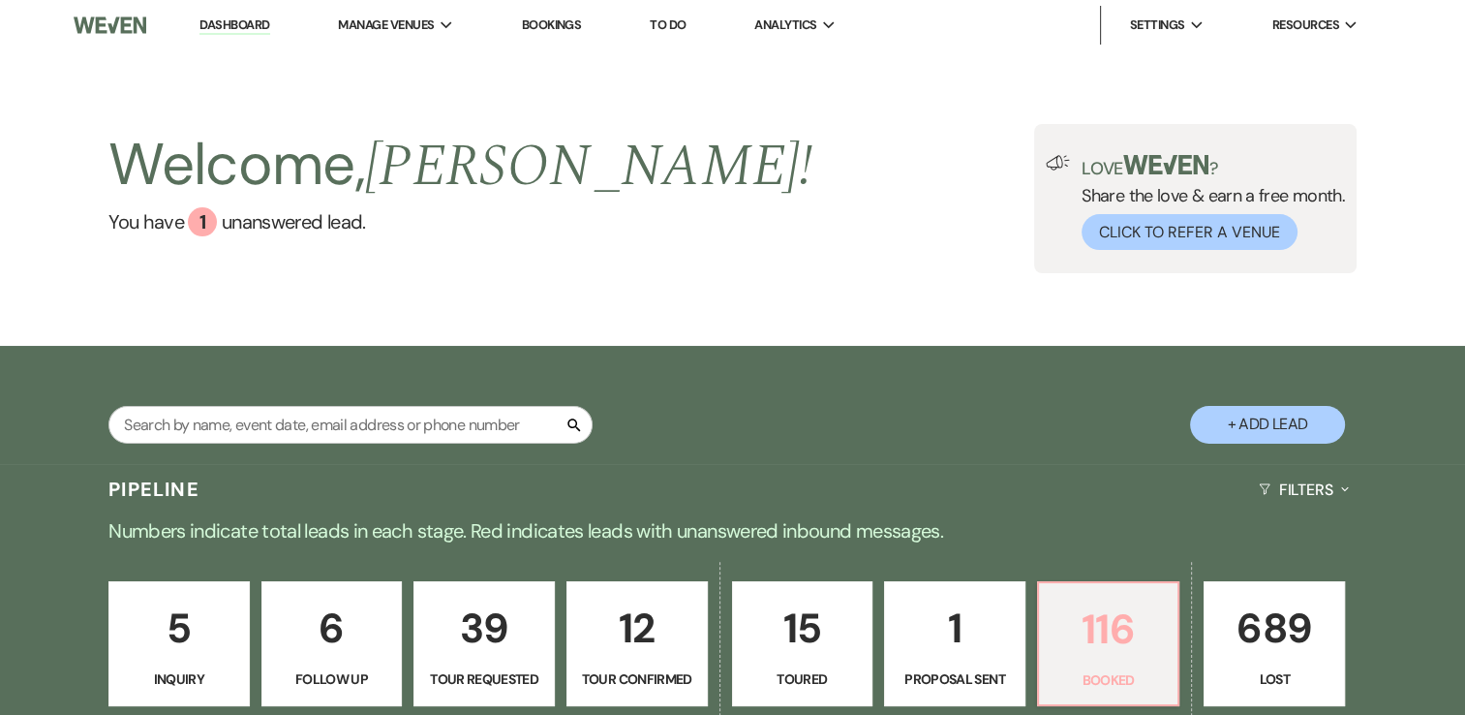
click at [1136, 637] on p "116" at bounding box center [1109, 628] width 116 height 65
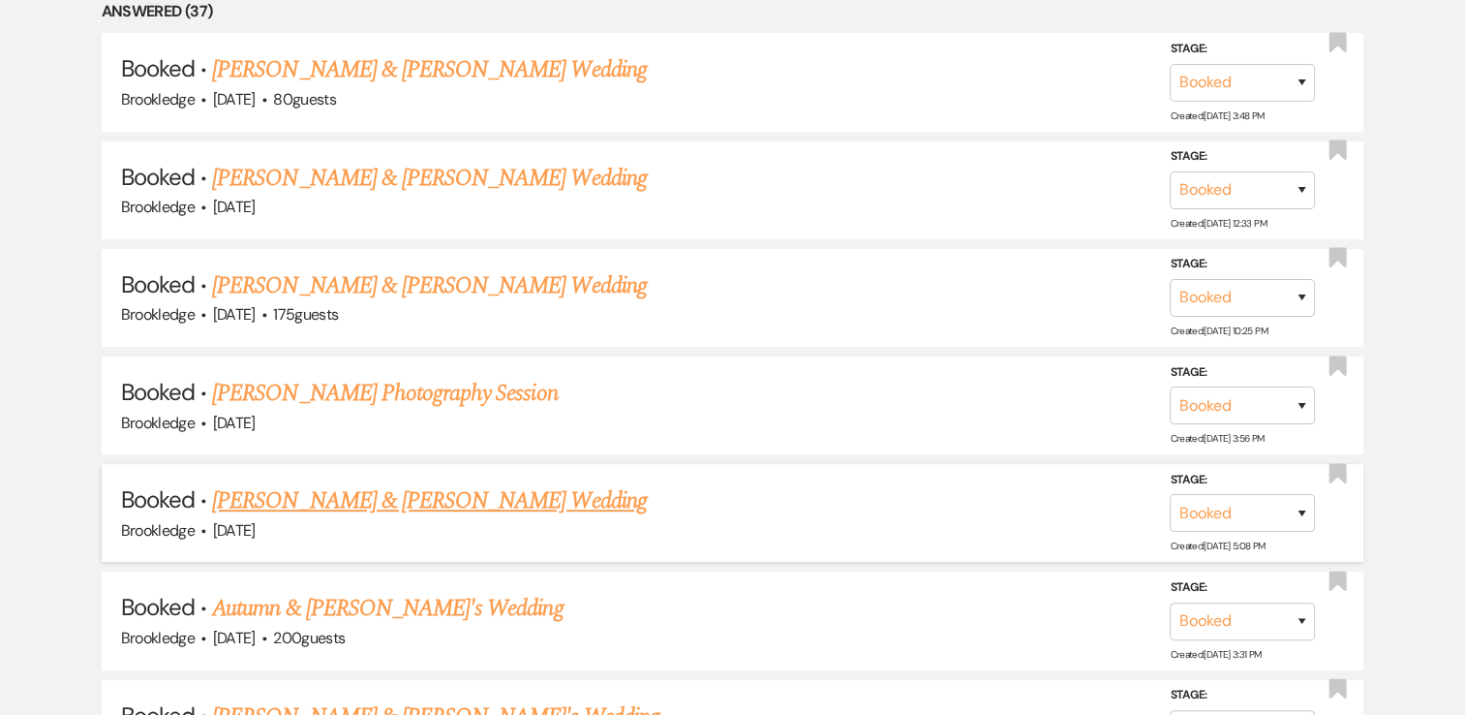
scroll to position [1162, 0]
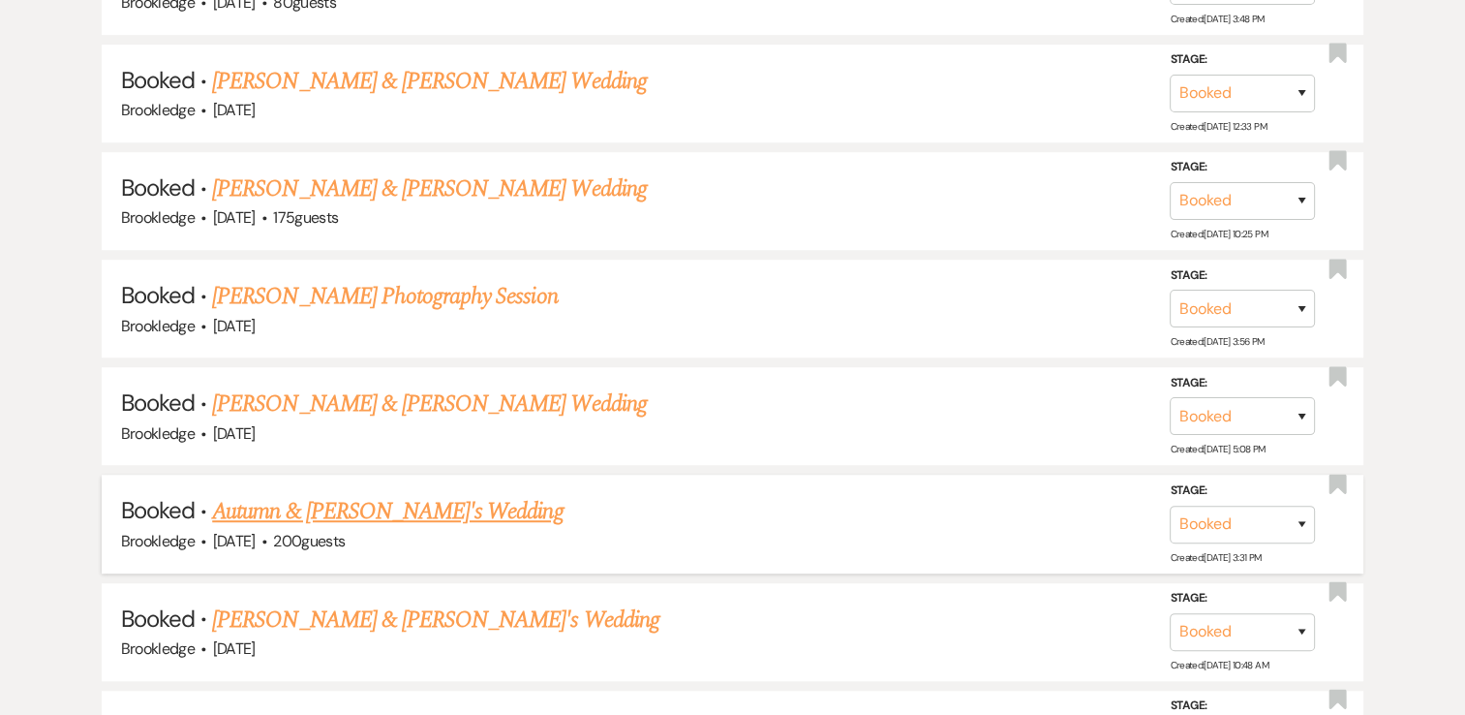
click at [394, 505] on link "Autumn & [PERSON_NAME]'s Wedding" at bounding box center [387, 511] width 351 height 35
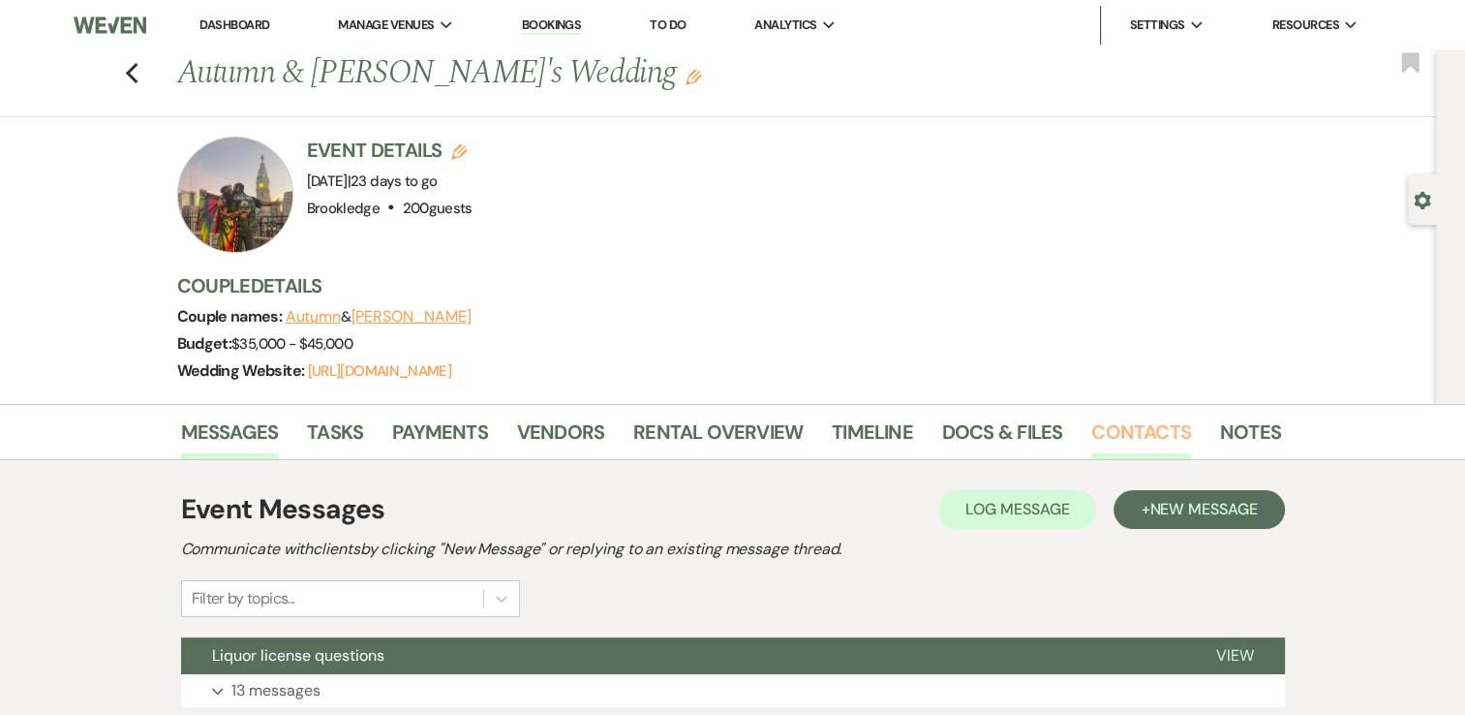
click at [1114, 428] on link "Contacts" at bounding box center [1141, 437] width 100 height 43
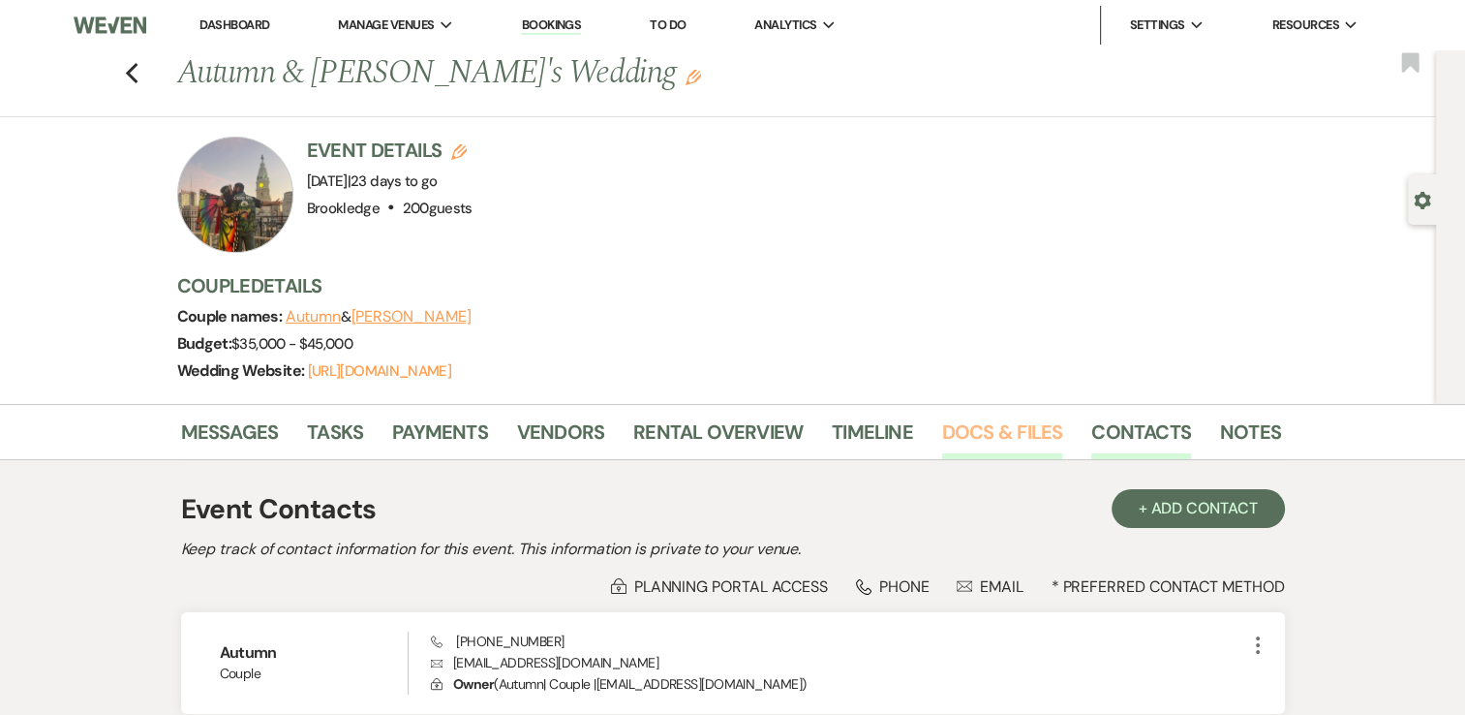
click at [979, 439] on link "Docs & Files" at bounding box center [1002, 437] width 120 height 43
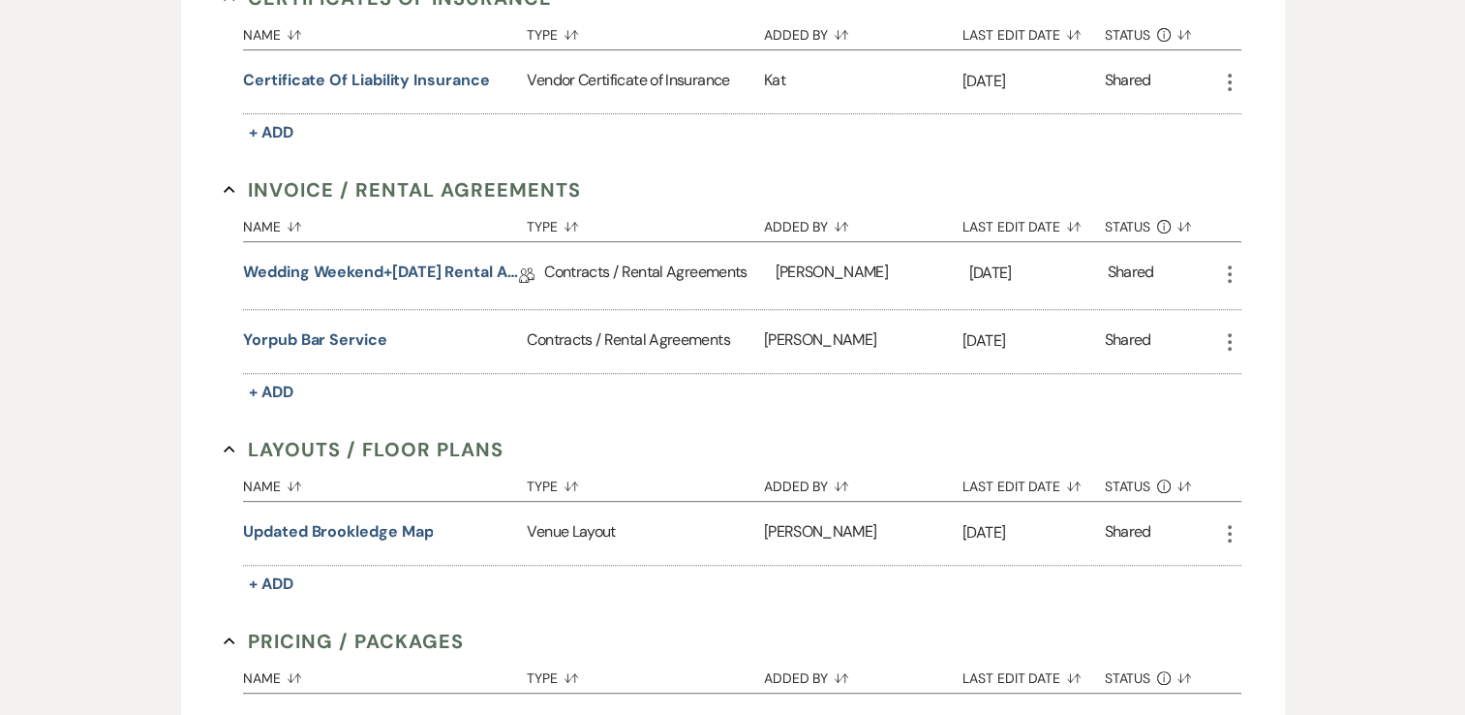
scroll to position [678, 0]
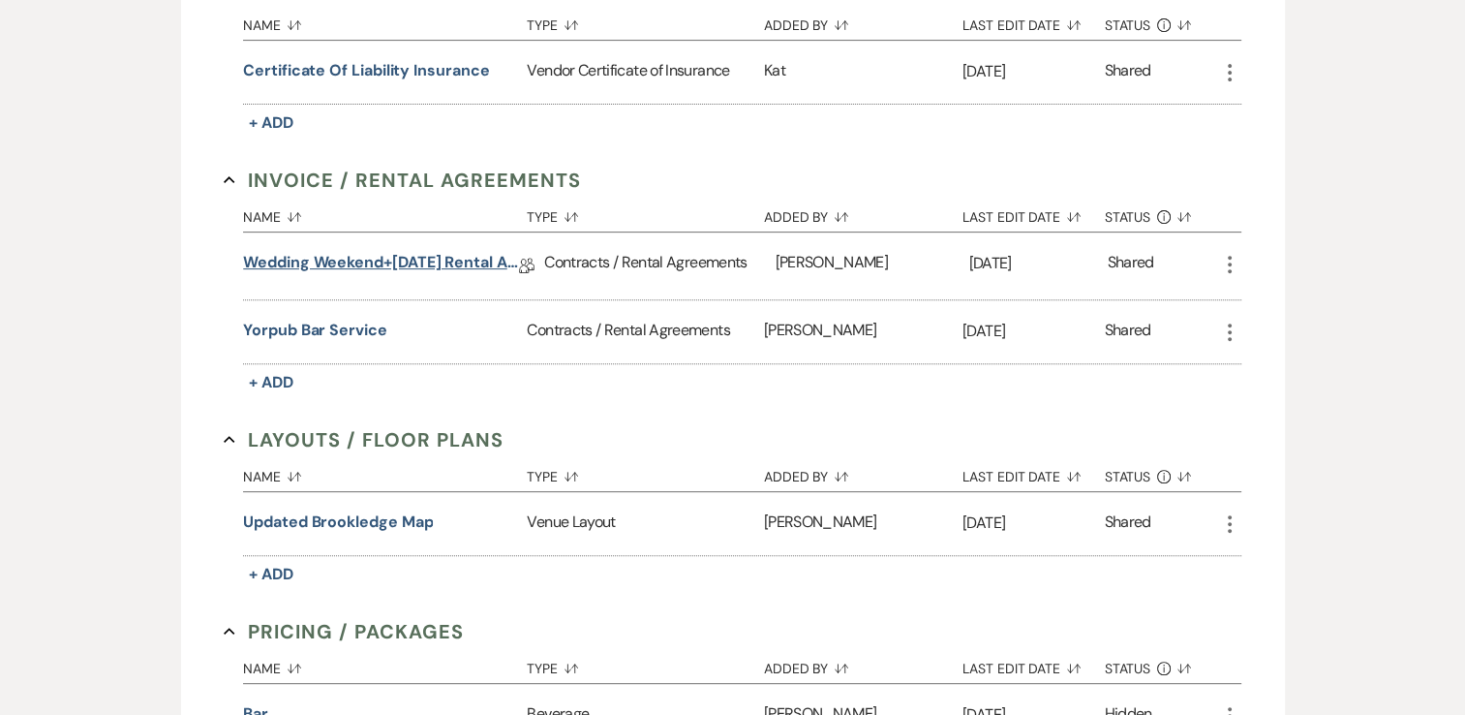
click at [408, 265] on link "Wedding Weekend+[DATE] Rental Agreement" at bounding box center [381, 266] width 276 height 30
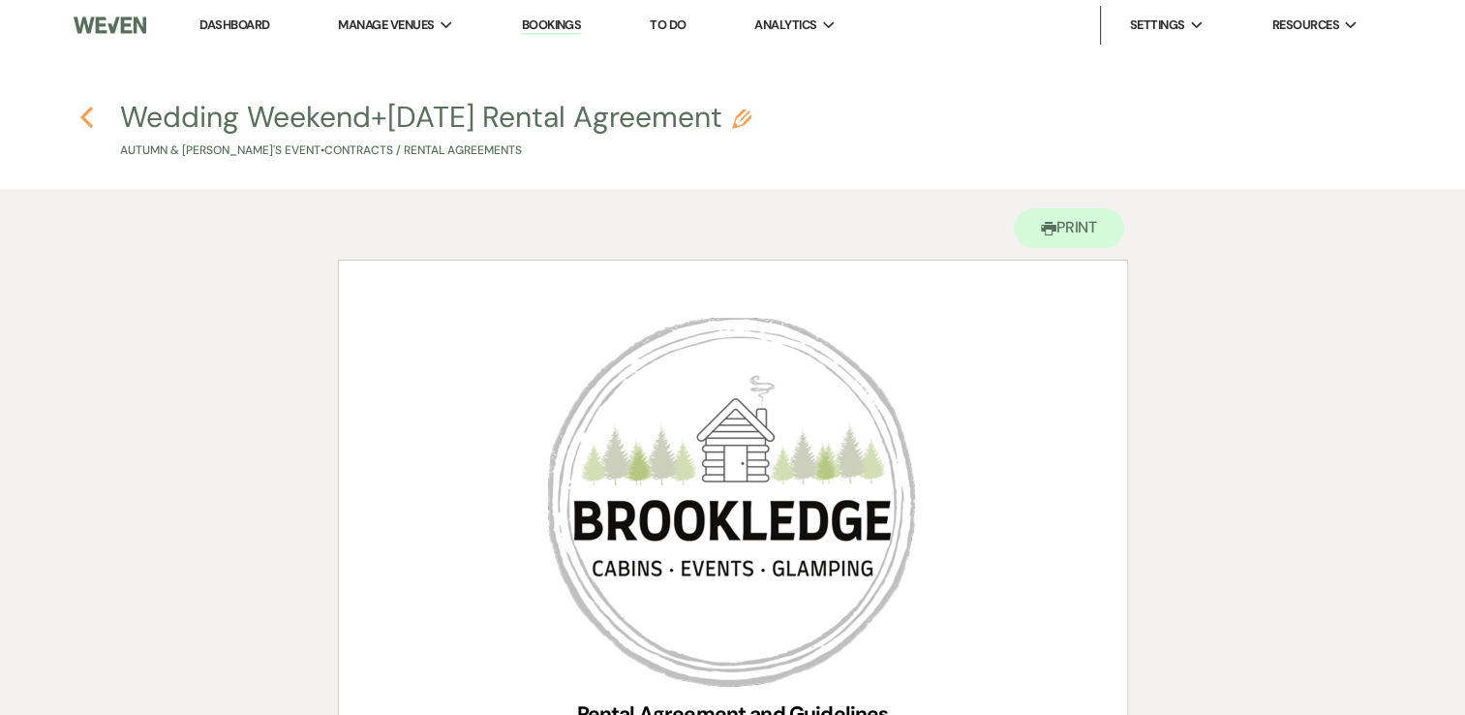
click at [81, 113] on h4 "Previous Wedding Weekend+[DATE] Rental Agreement Pencil Autumn & [PERSON_NAME]'…" at bounding box center [733, 128] width 1394 height 63
click at [81, 113] on icon "Previous" at bounding box center [86, 117] width 15 height 23
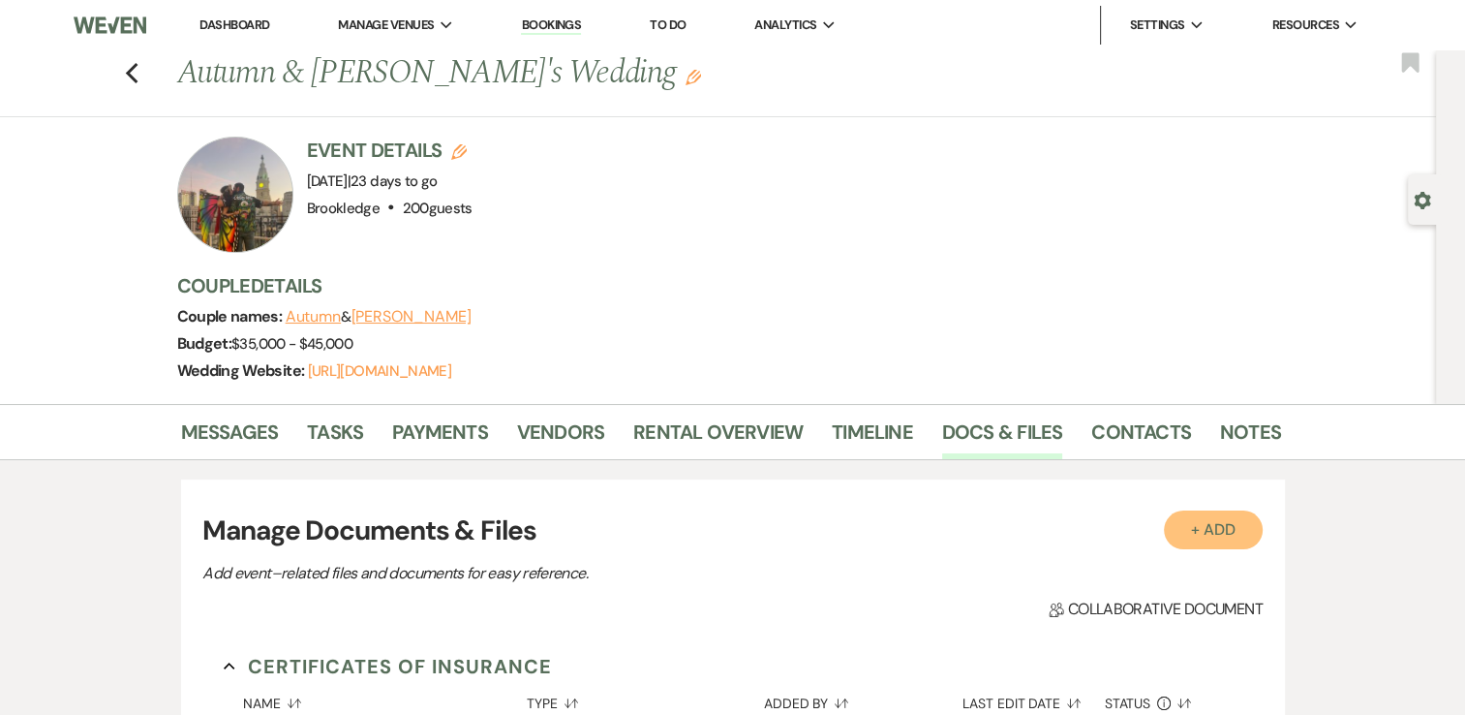
click at [1214, 527] on button "+ Add" at bounding box center [1213, 529] width 99 height 39
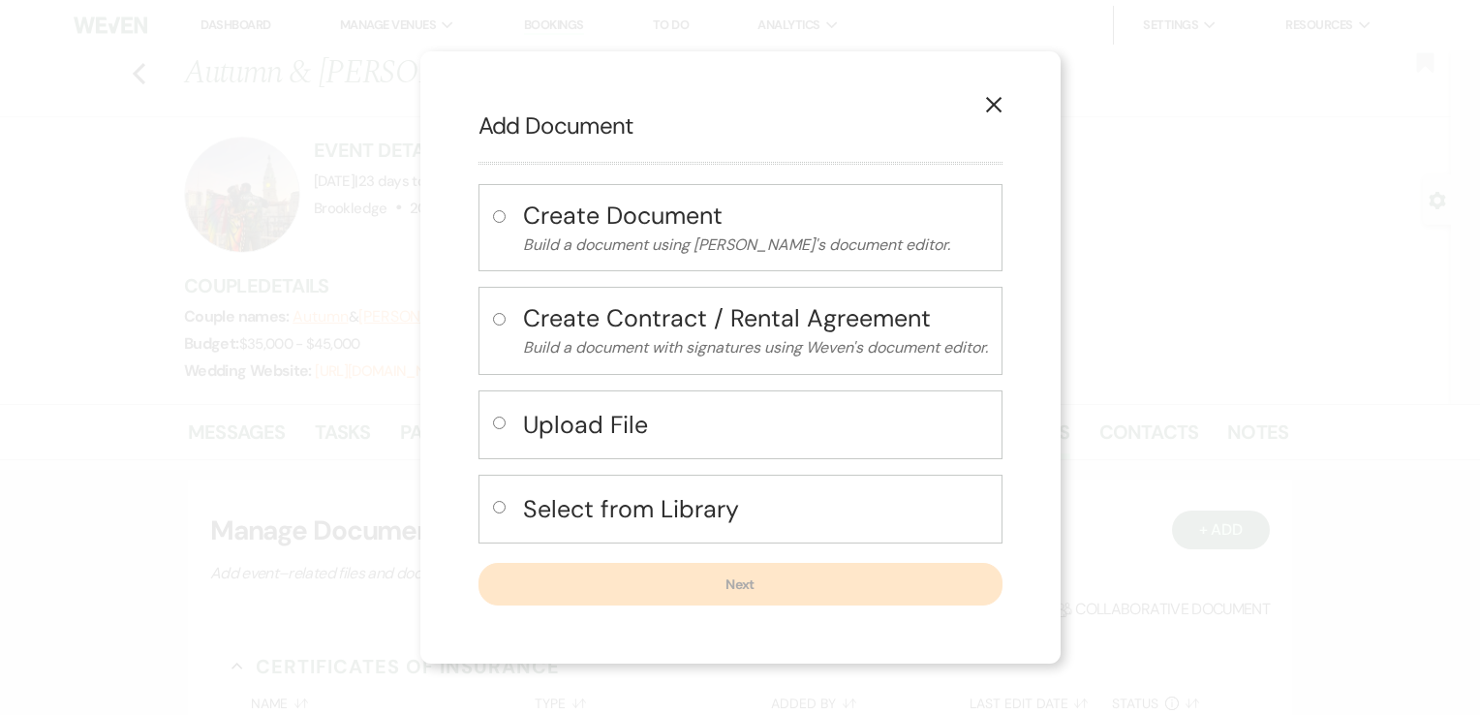
click at [558, 326] on h4 "Create Contract / Rental Agreement" at bounding box center [755, 318] width 465 height 34
radio input "true"
select select "10"
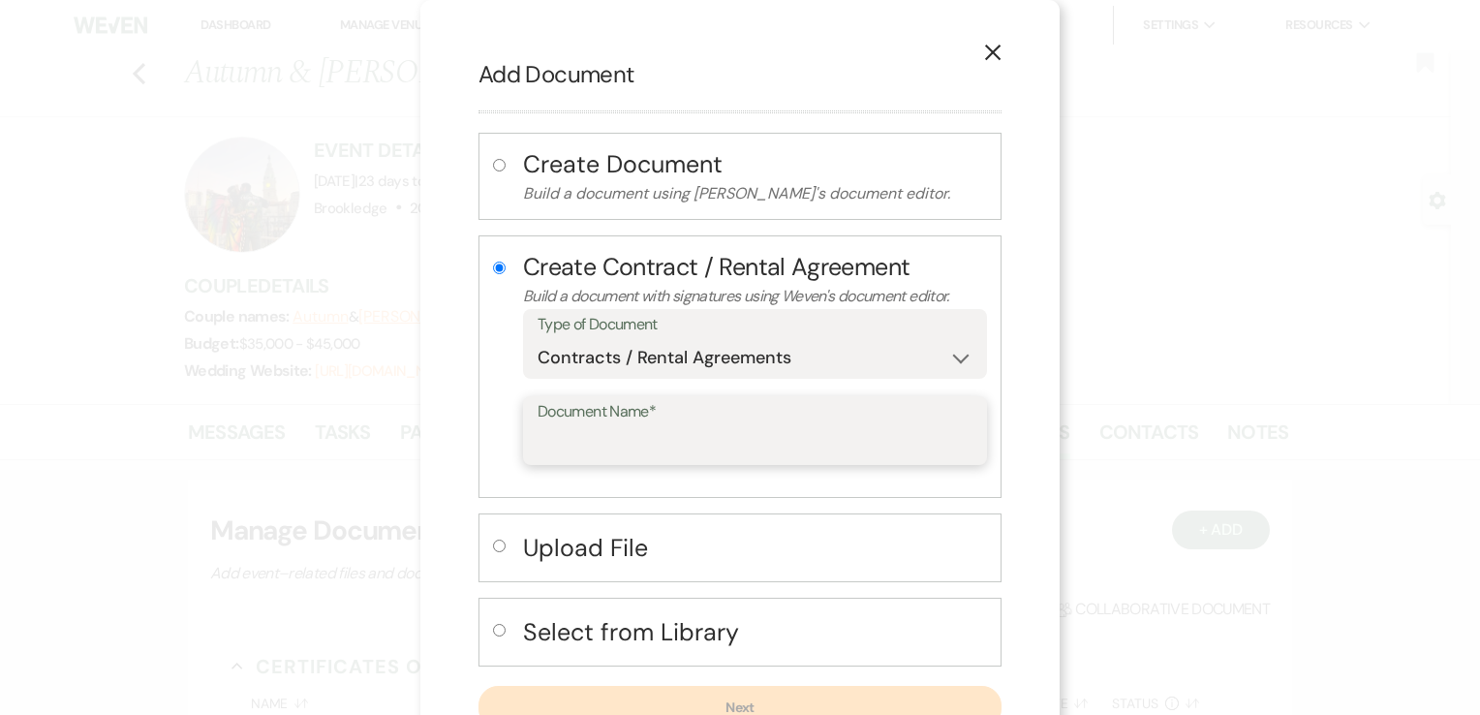
click at [732, 443] on input "Document Name*" at bounding box center [754, 444] width 435 height 38
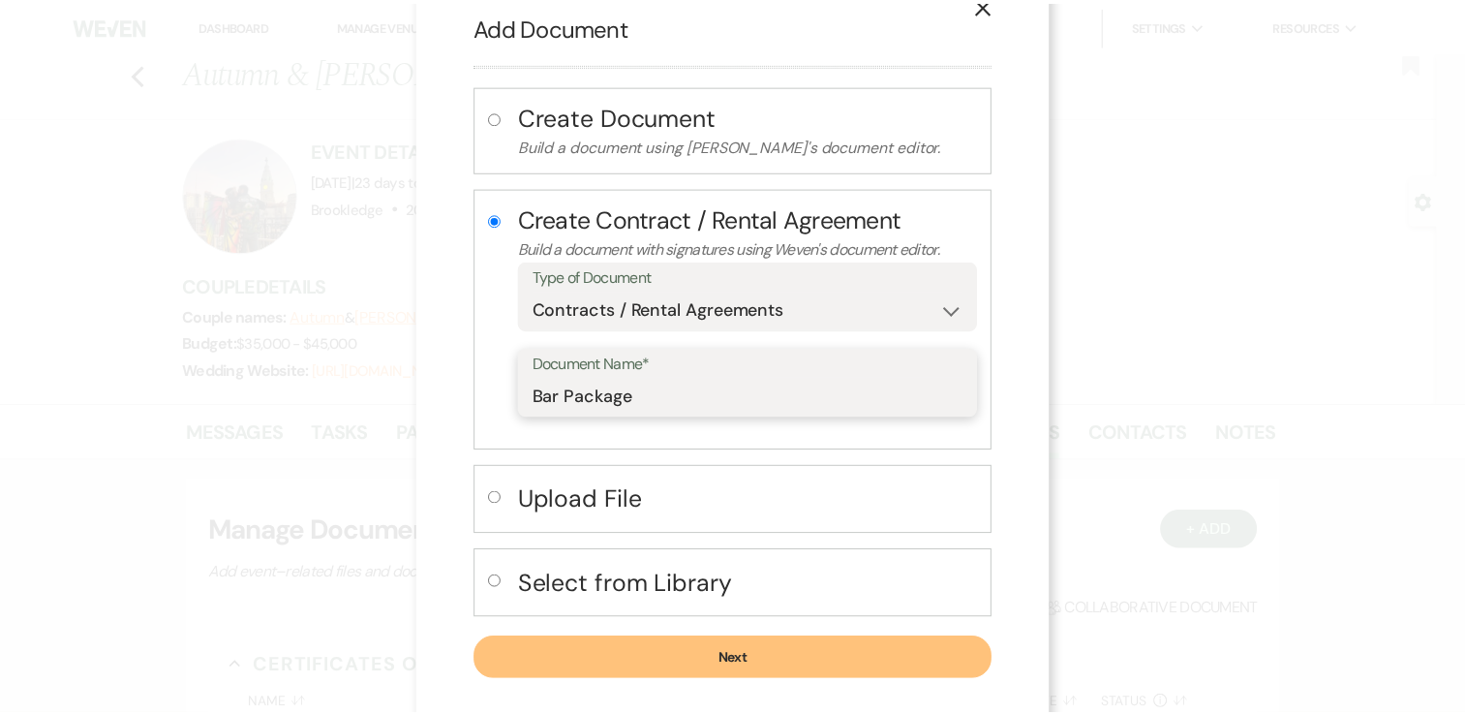
scroll to position [68, 0]
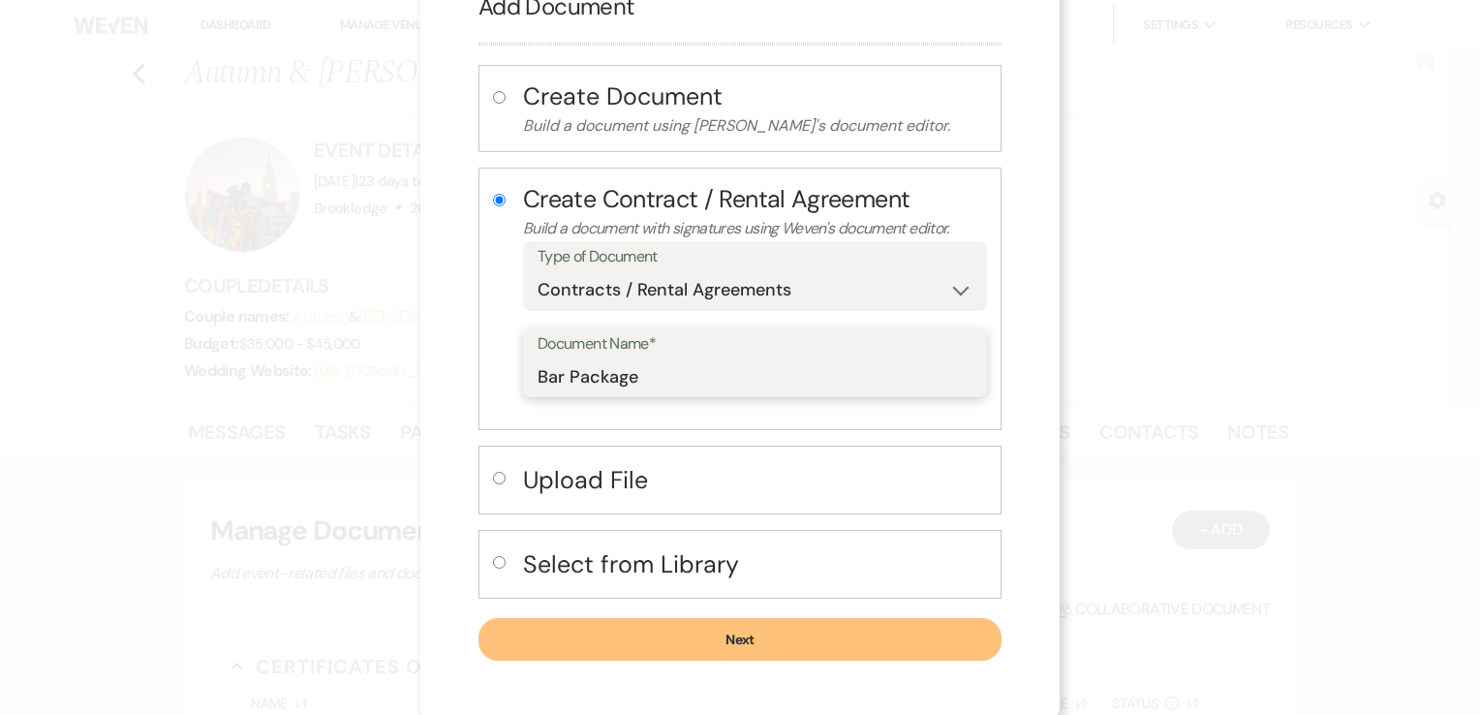
type input "Bar Package"
click at [772, 634] on button "Next" at bounding box center [739, 639] width 523 height 43
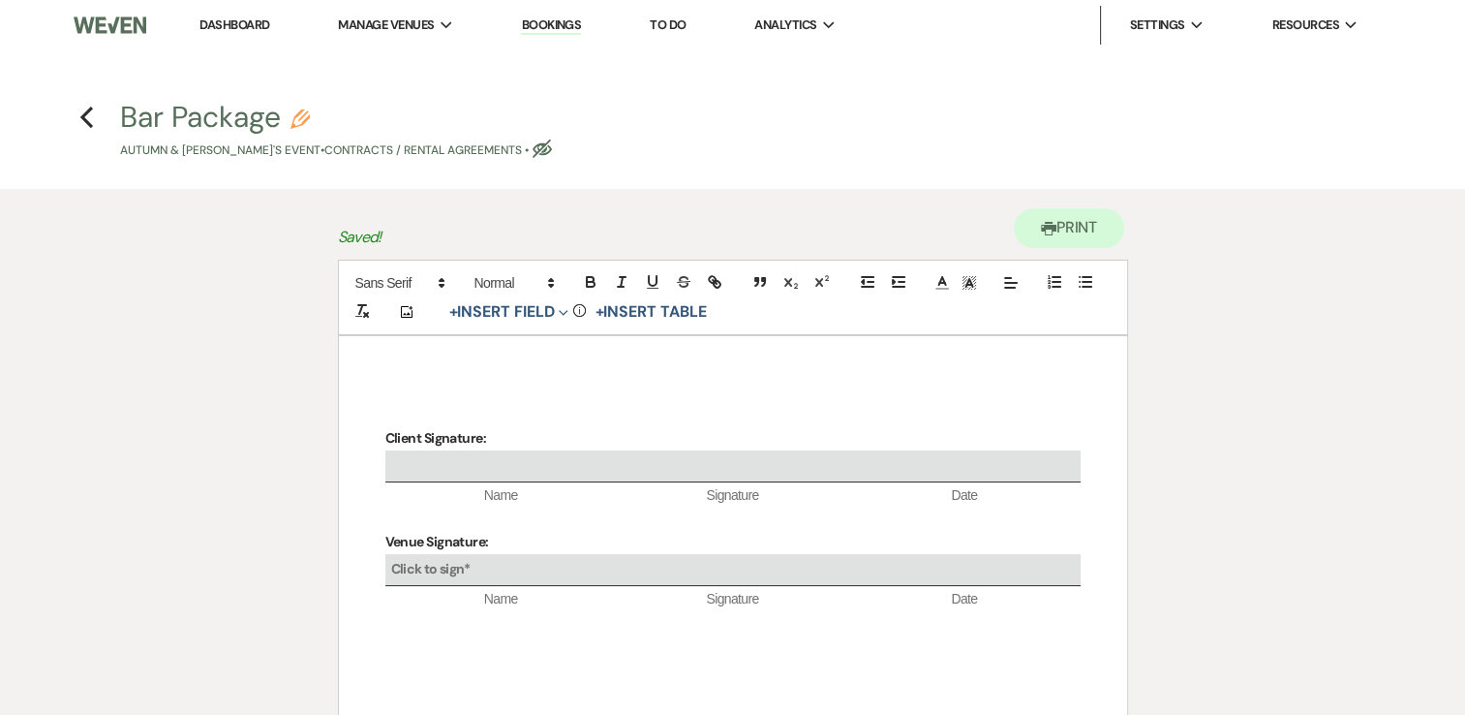
click at [468, 370] on div "Client Signature: Name Signature Date Venue Signature: Click to sign* Name Sign…" at bounding box center [733, 626] width 788 height 581
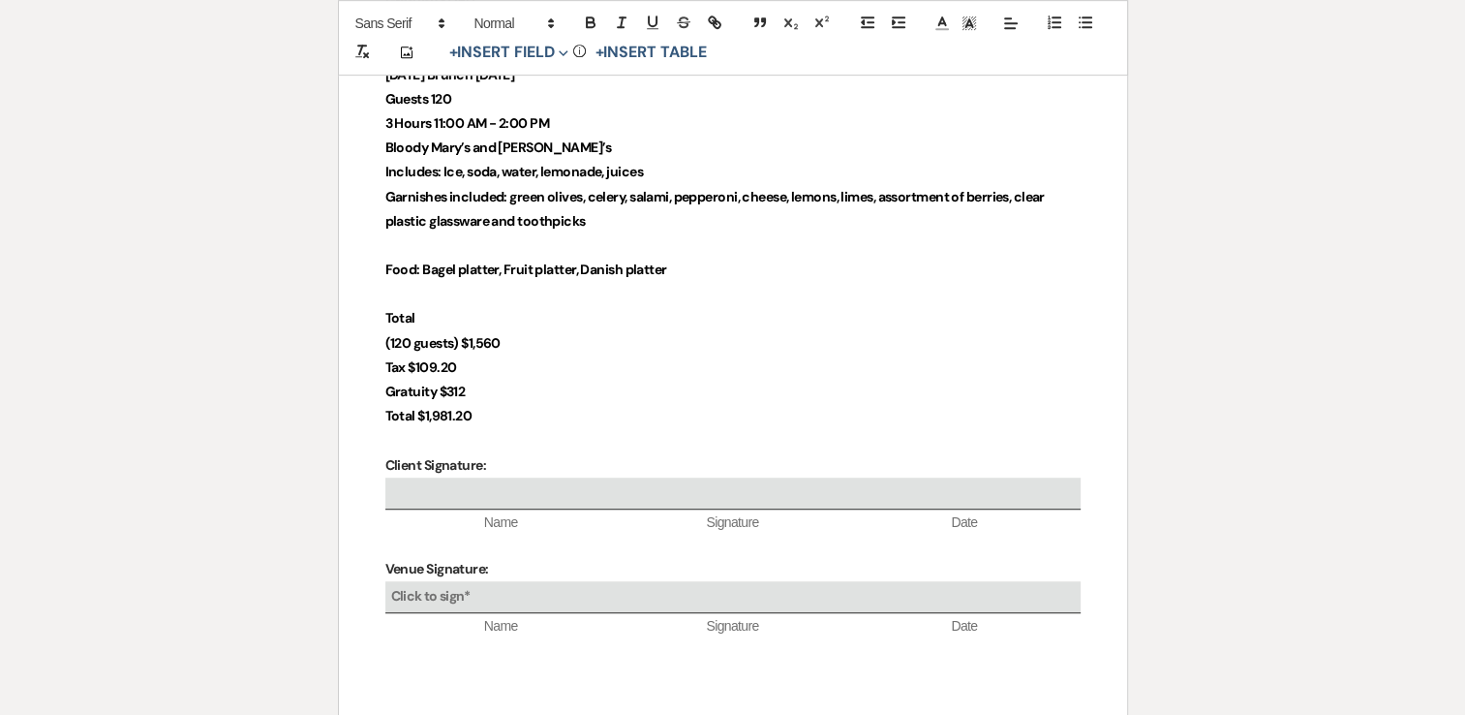
scroll to position [1065, 0]
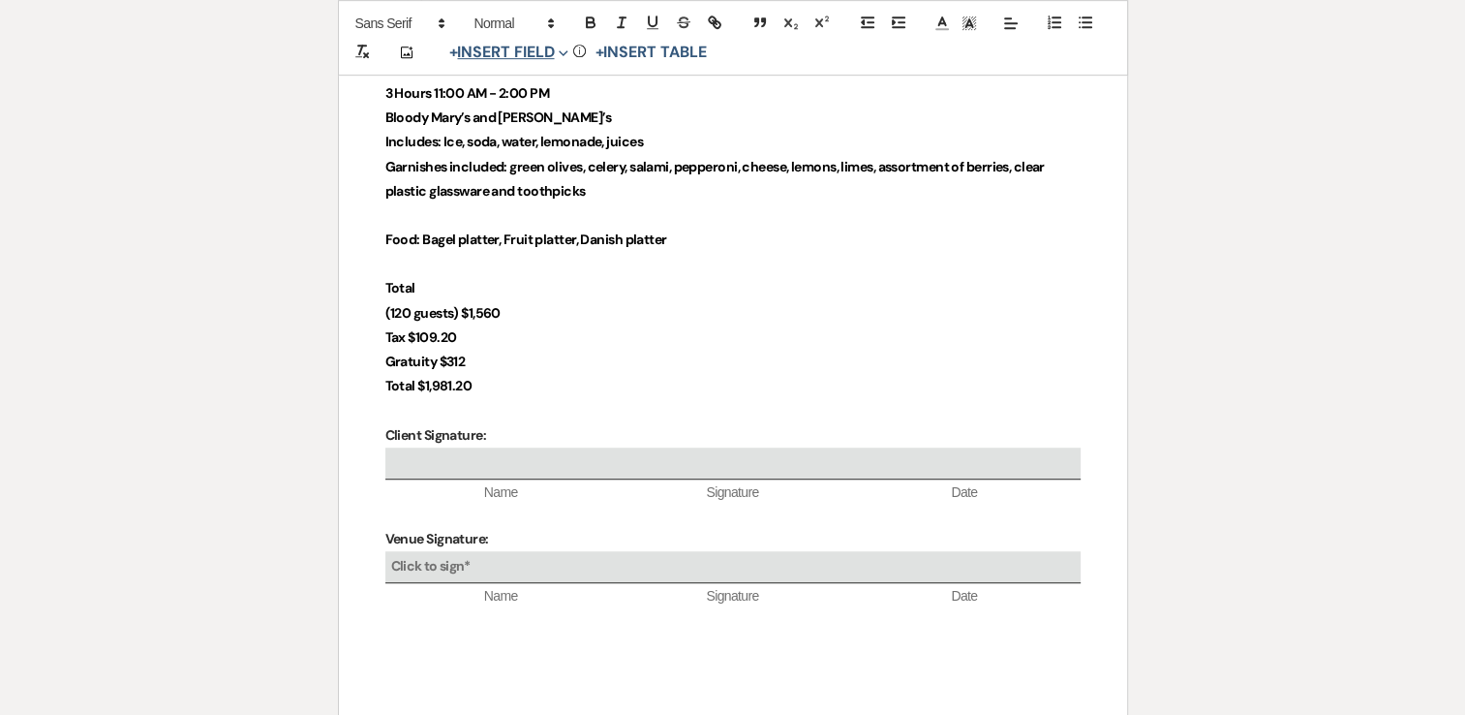
click at [488, 50] on button "+ Insert Field Expand" at bounding box center [510, 52] width 134 height 23
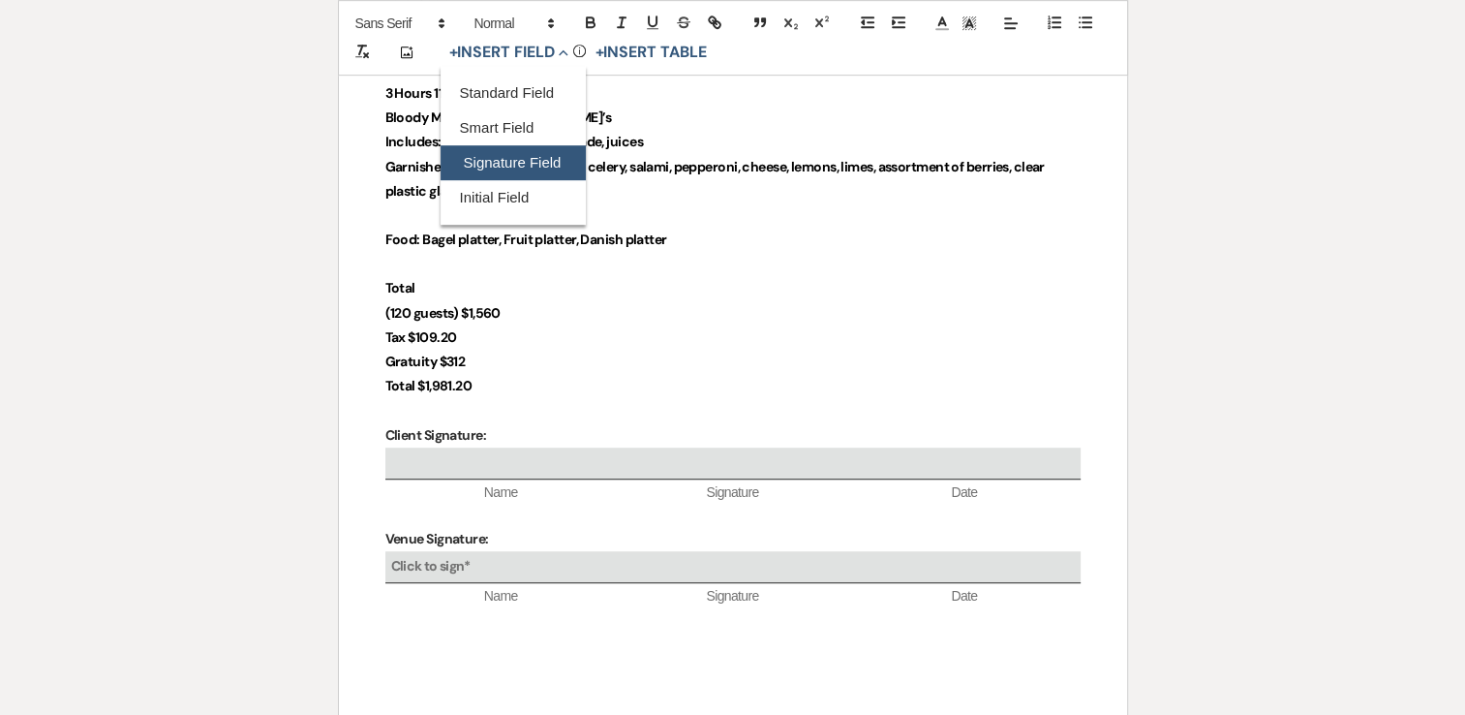
click at [497, 155] on button "Signature Field" at bounding box center [513, 162] width 145 height 35
select select "signatureField"
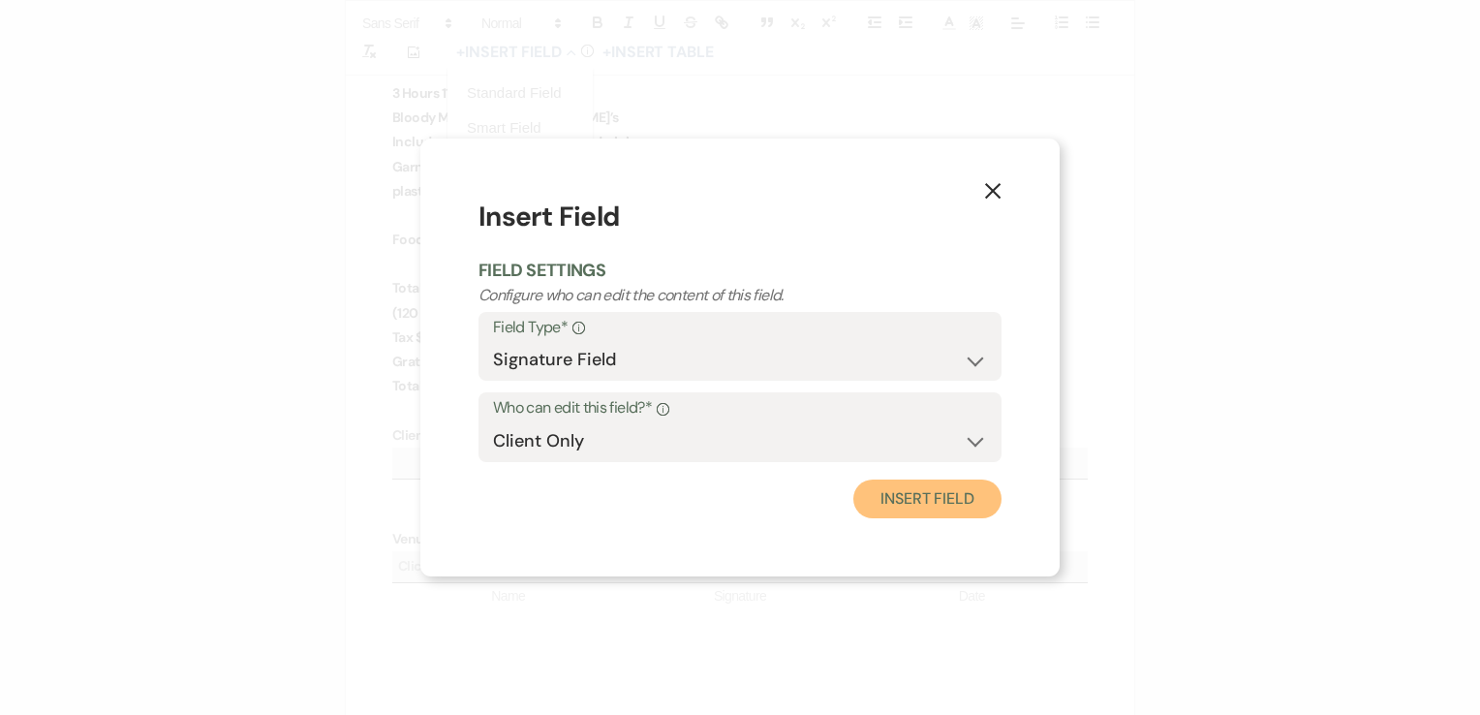
click at [887, 502] on button "Insert Field" at bounding box center [927, 498] width 148 height 39
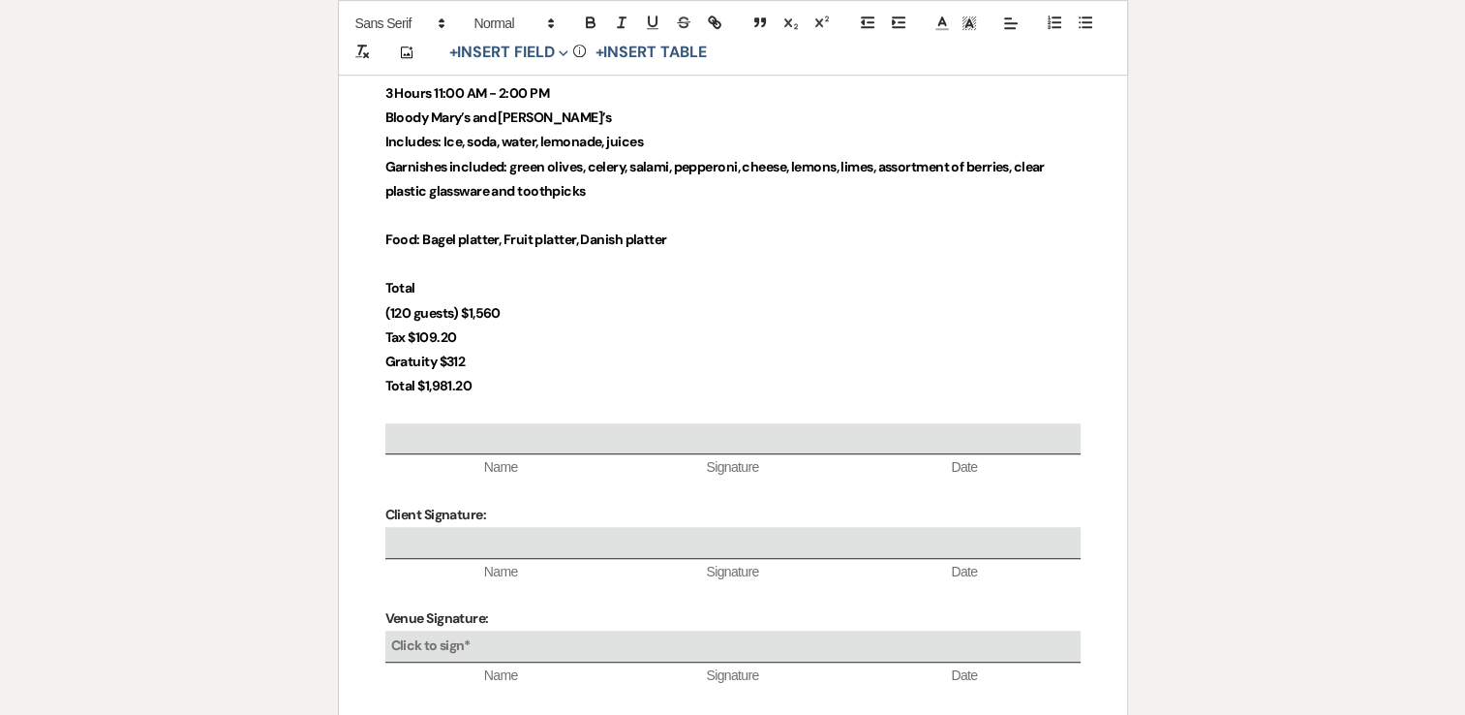
click at [414, 409] on p at bounding box center [732, 410] width 695 height 24
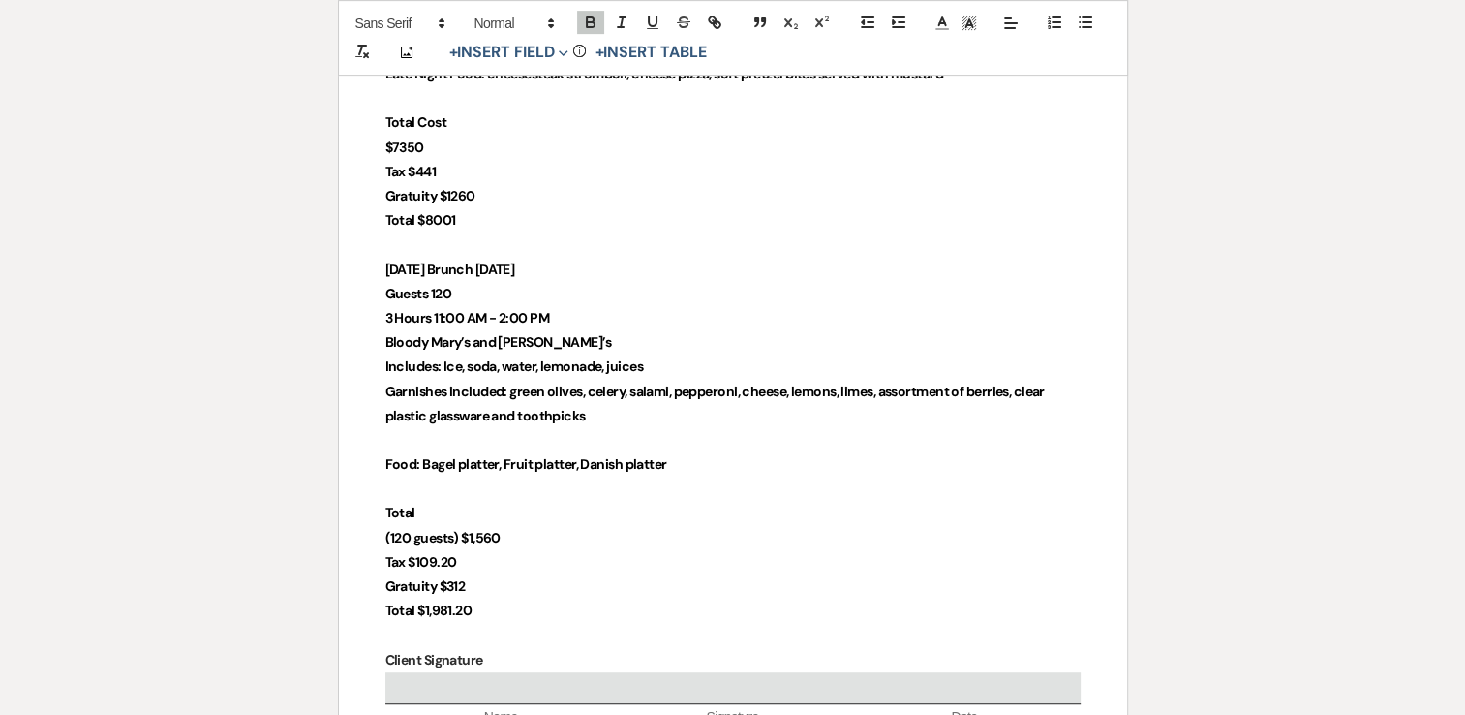
scroll to position [968, 0]
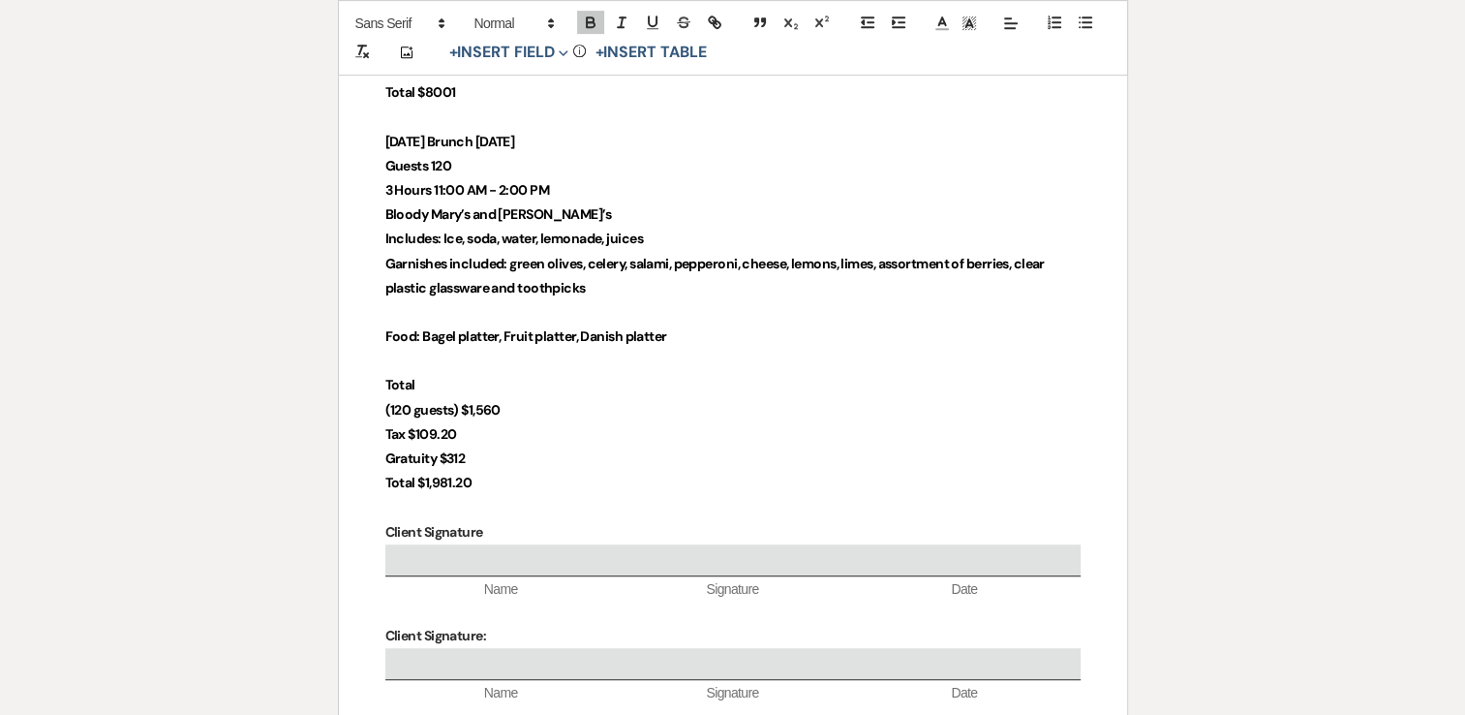
click at [512, 479] on p "Total $1,981.20" at bounding box center [732, 483] width 695 height 24
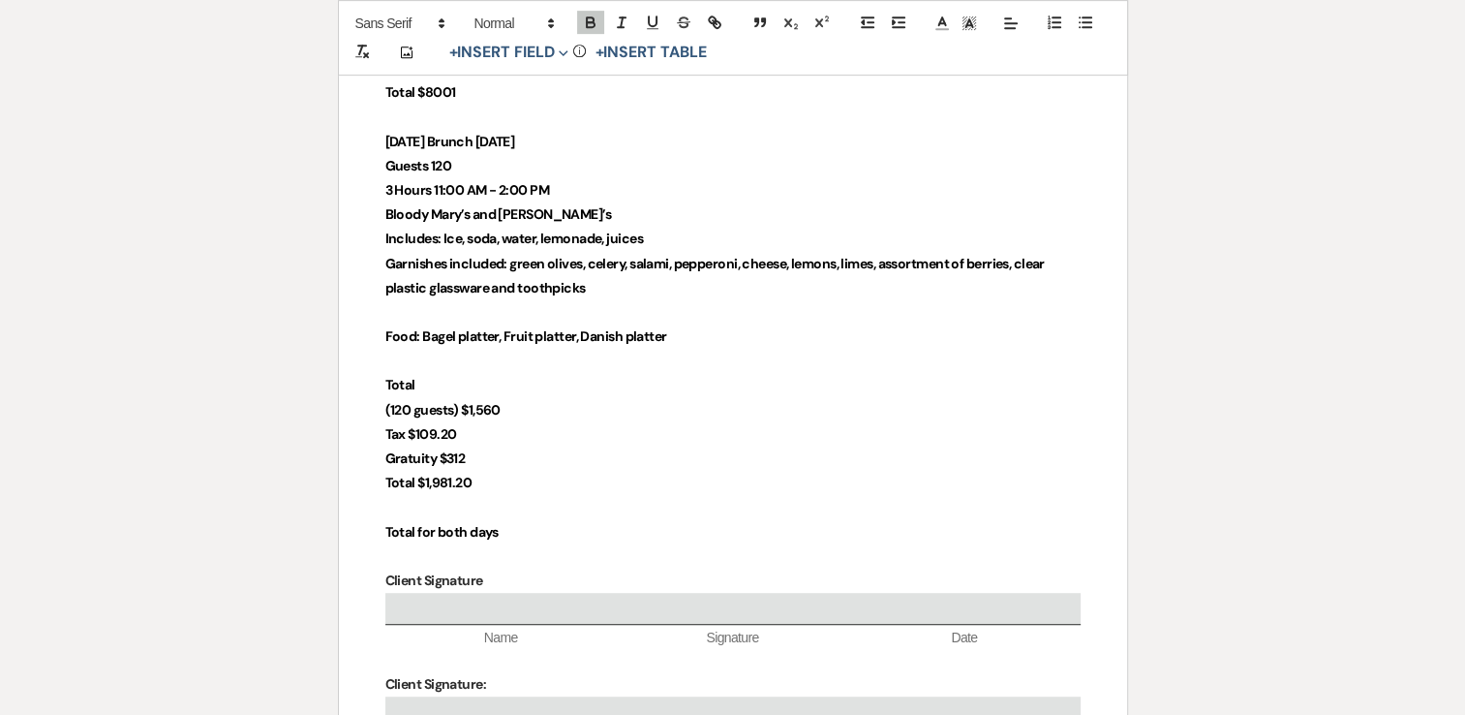
click at [573, 523] on p "Total for both days" at bounding box center [732, 532] width 695 height 24
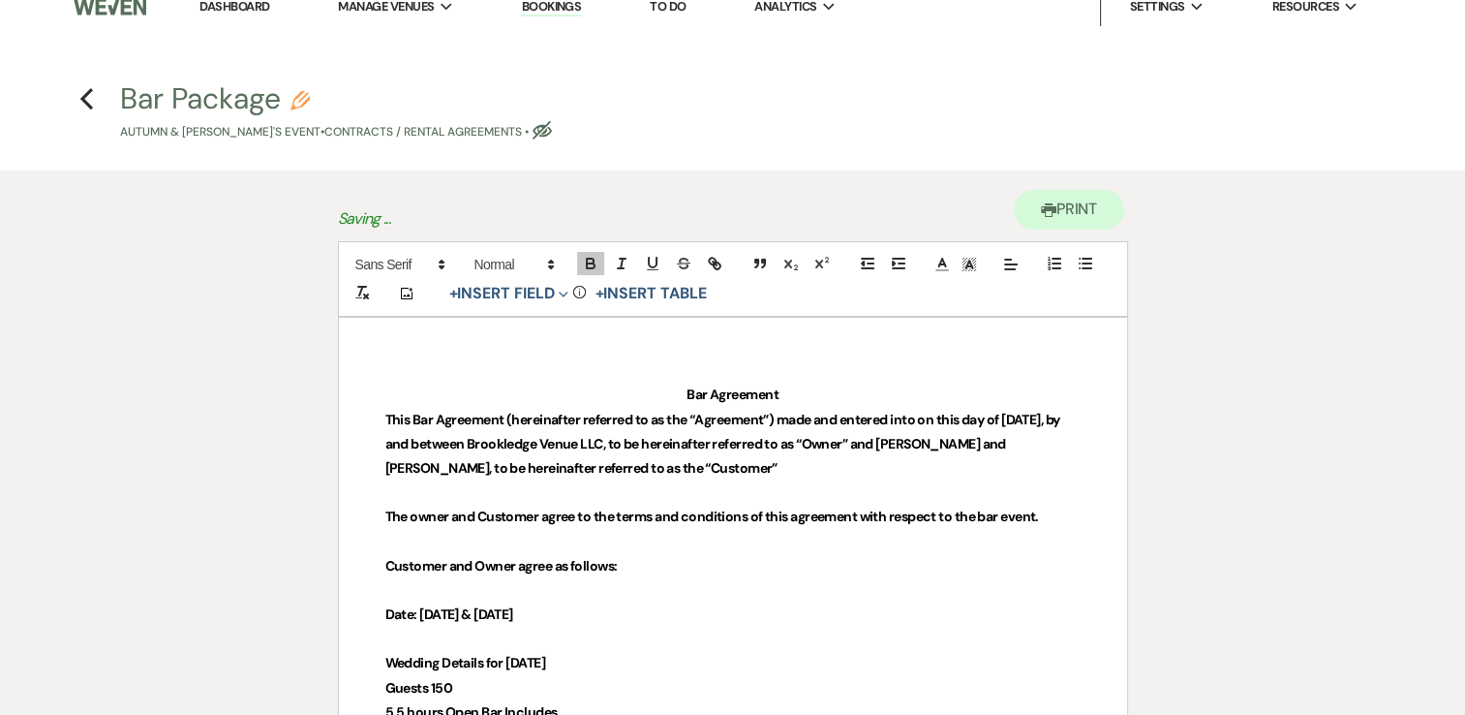
scroll to position [0, 0]
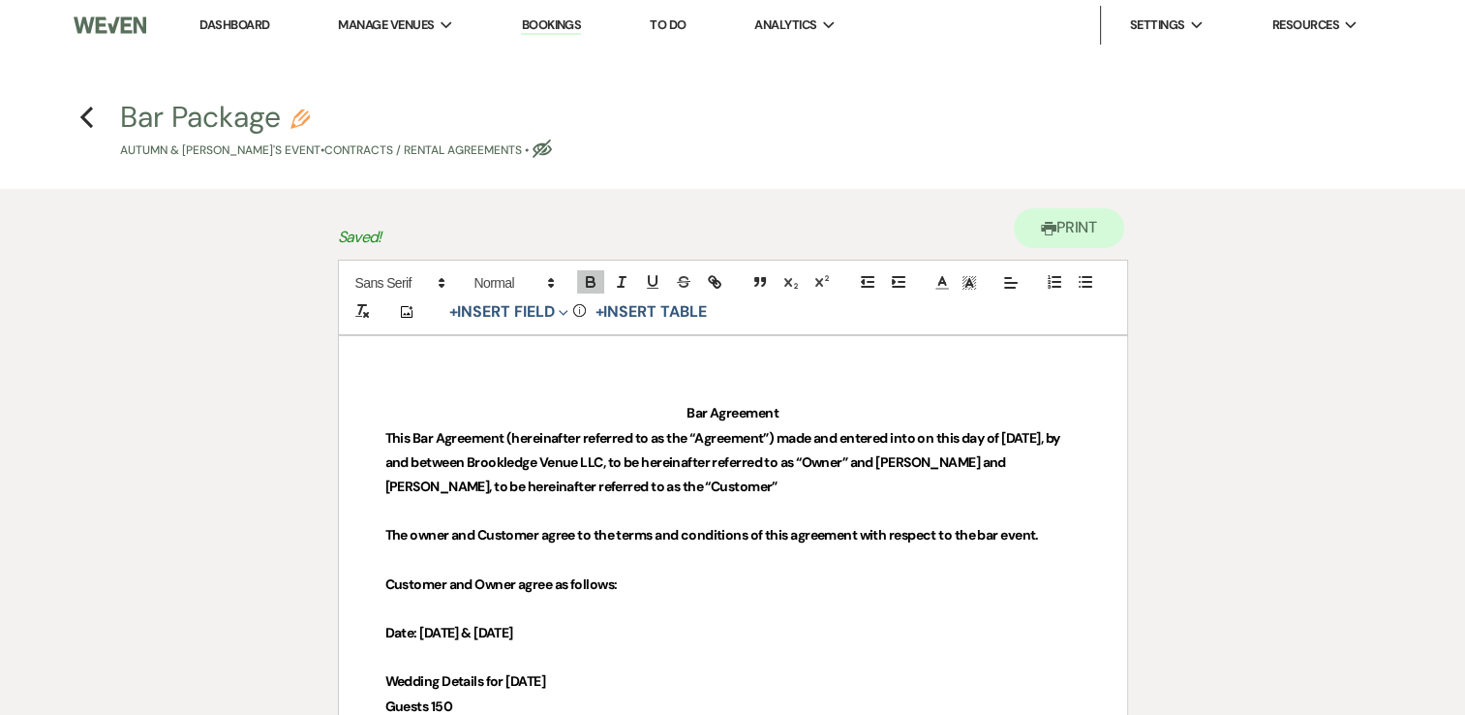
click at [533, 144] on use "button" at bounding box center [542, 148] width 19 height 18
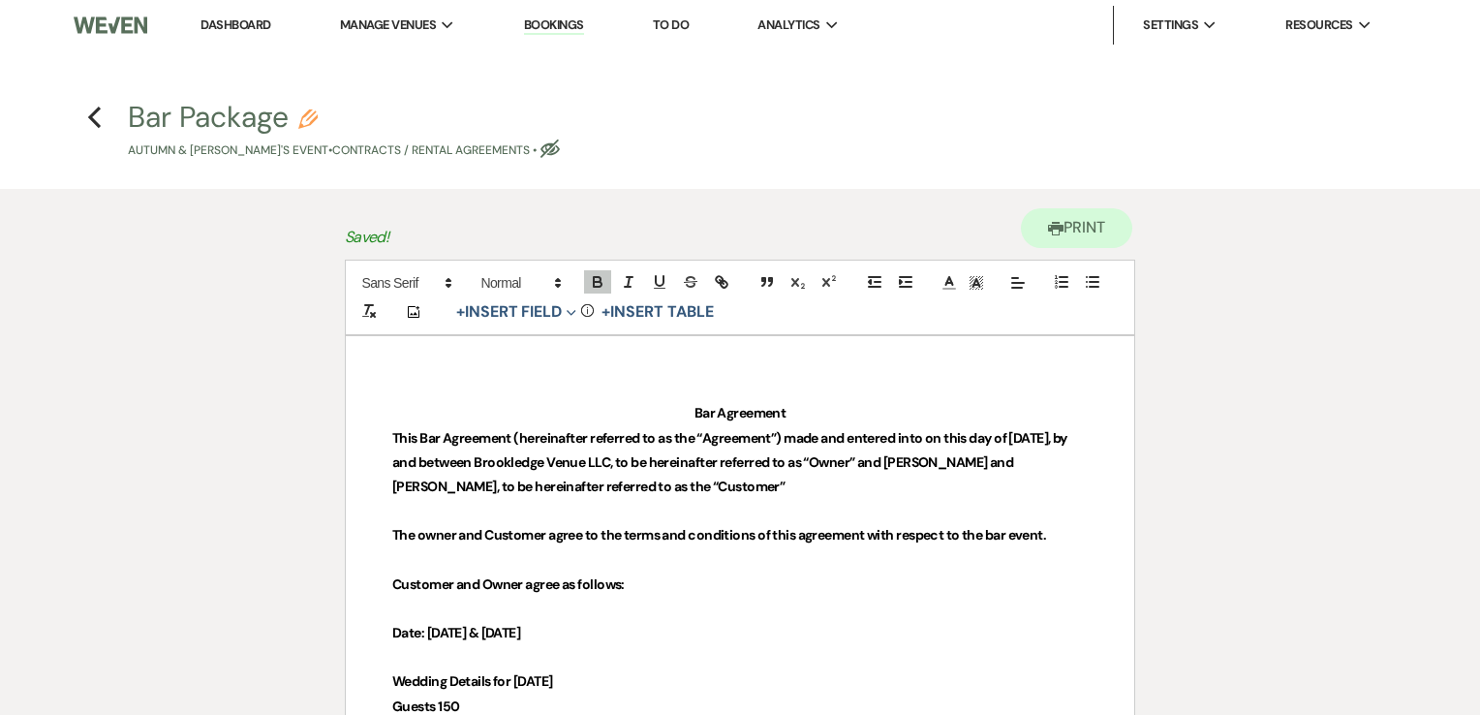
select select "10"
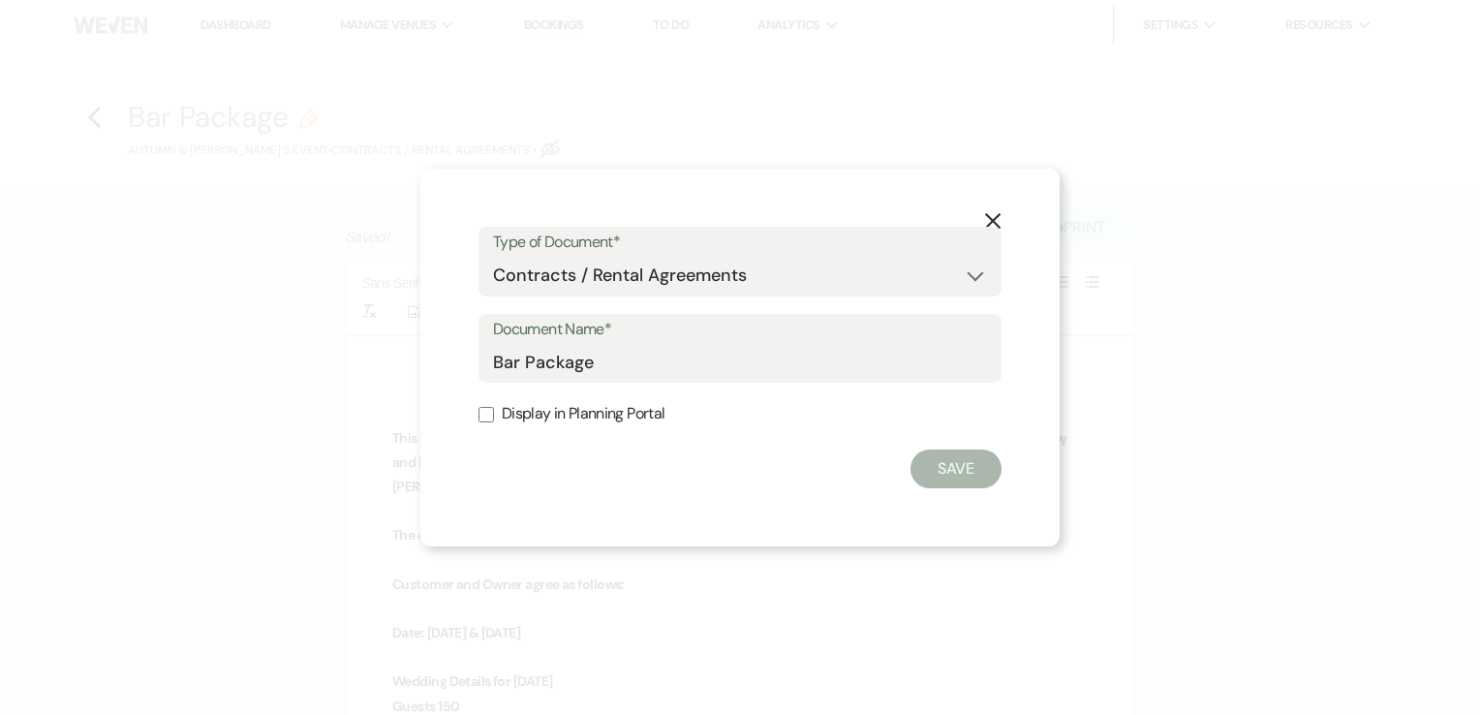
click at [488, 412] on input "Display in Planning Portal" at bounding box center [485, 414] width 15 height 15
checkbox input "true"
click at [931, 479] on button "Save" at bounding box center [955, 468] width 91 height 39
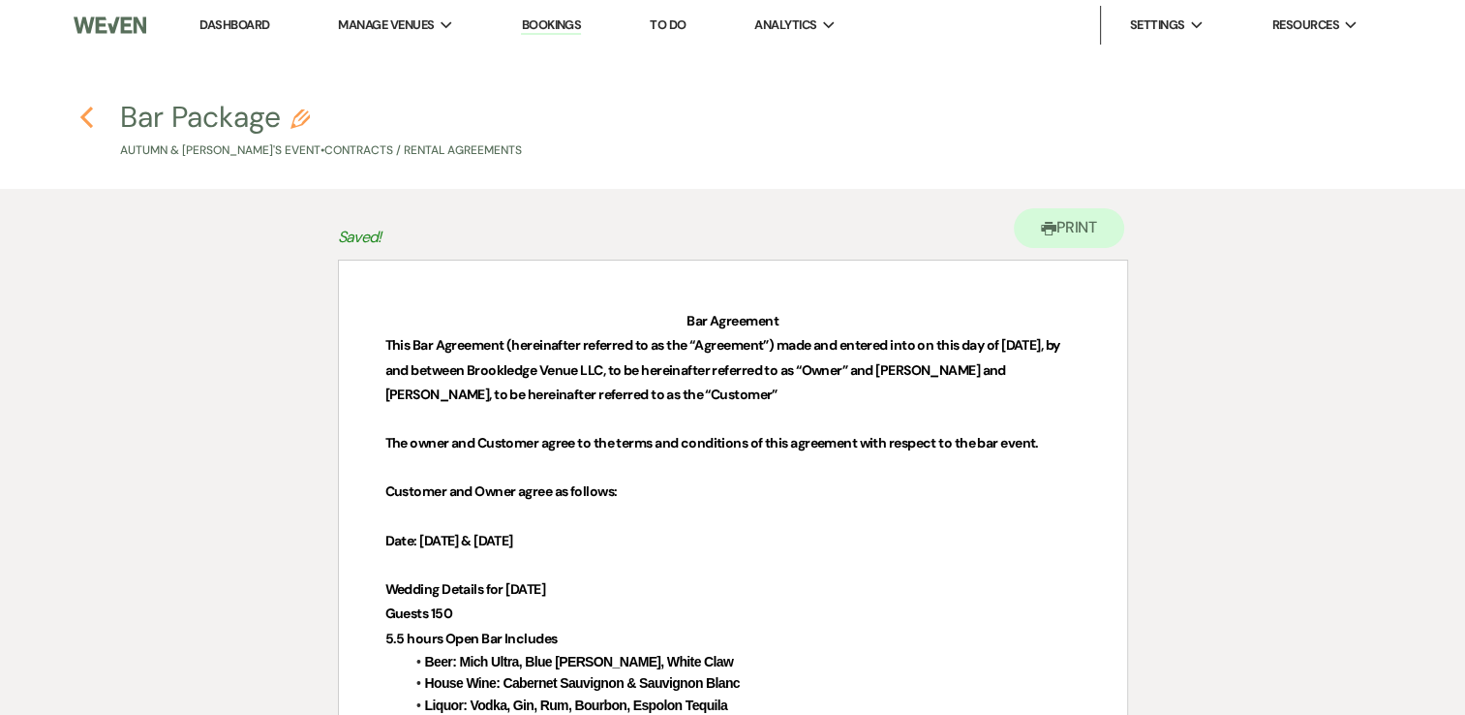
click at [86, 126] on icon "Previous" at bounding box center [86, 117] width 15 height 23
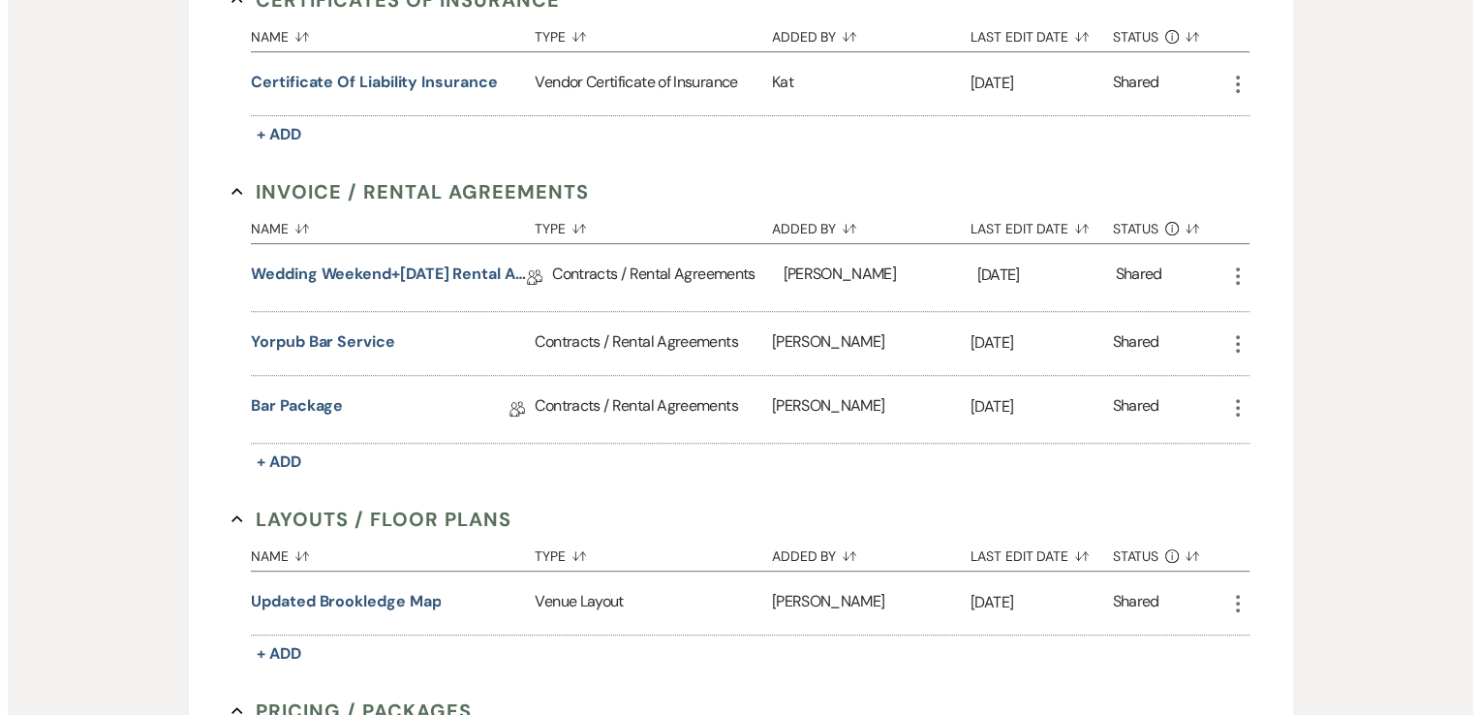
scroll to position [678, 0]
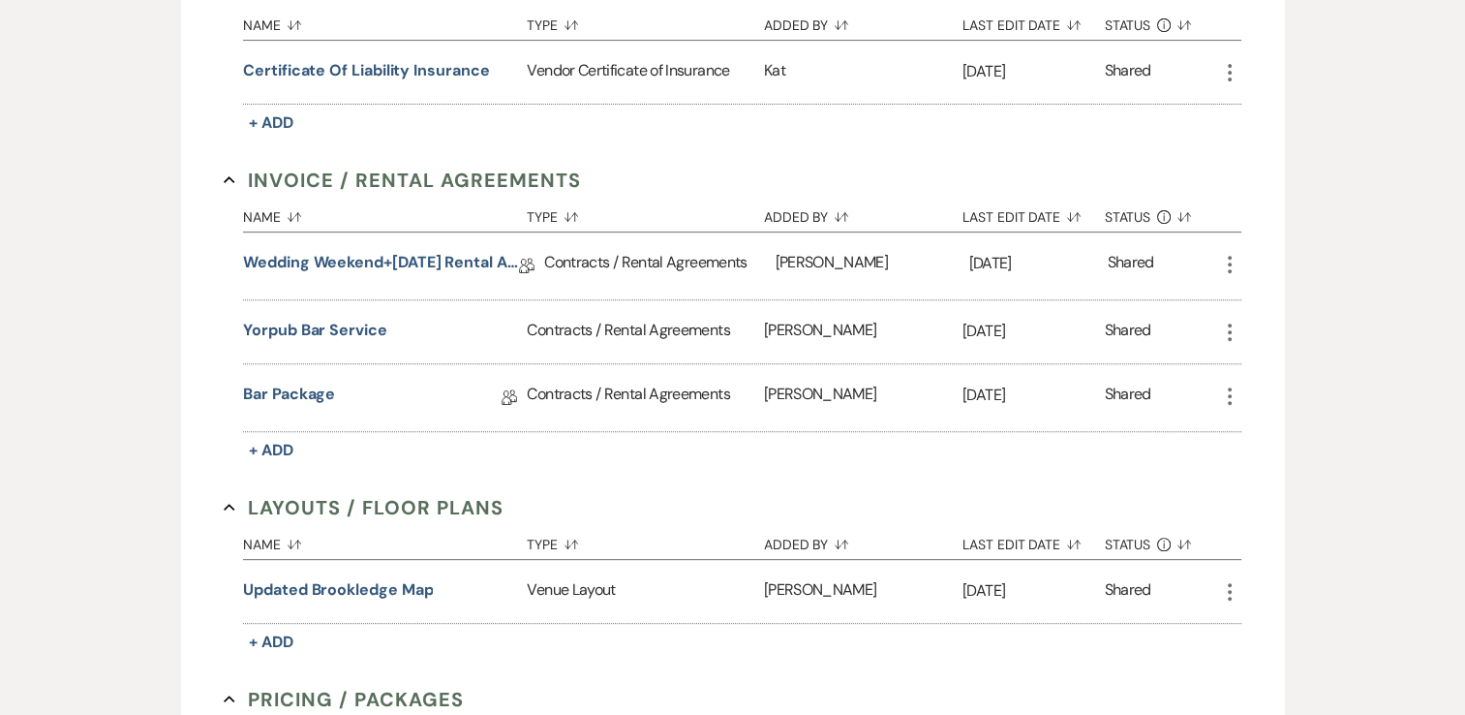
click at [1231, 394] on icon "More" at bounding box center [1229, 395] width 23 height 23
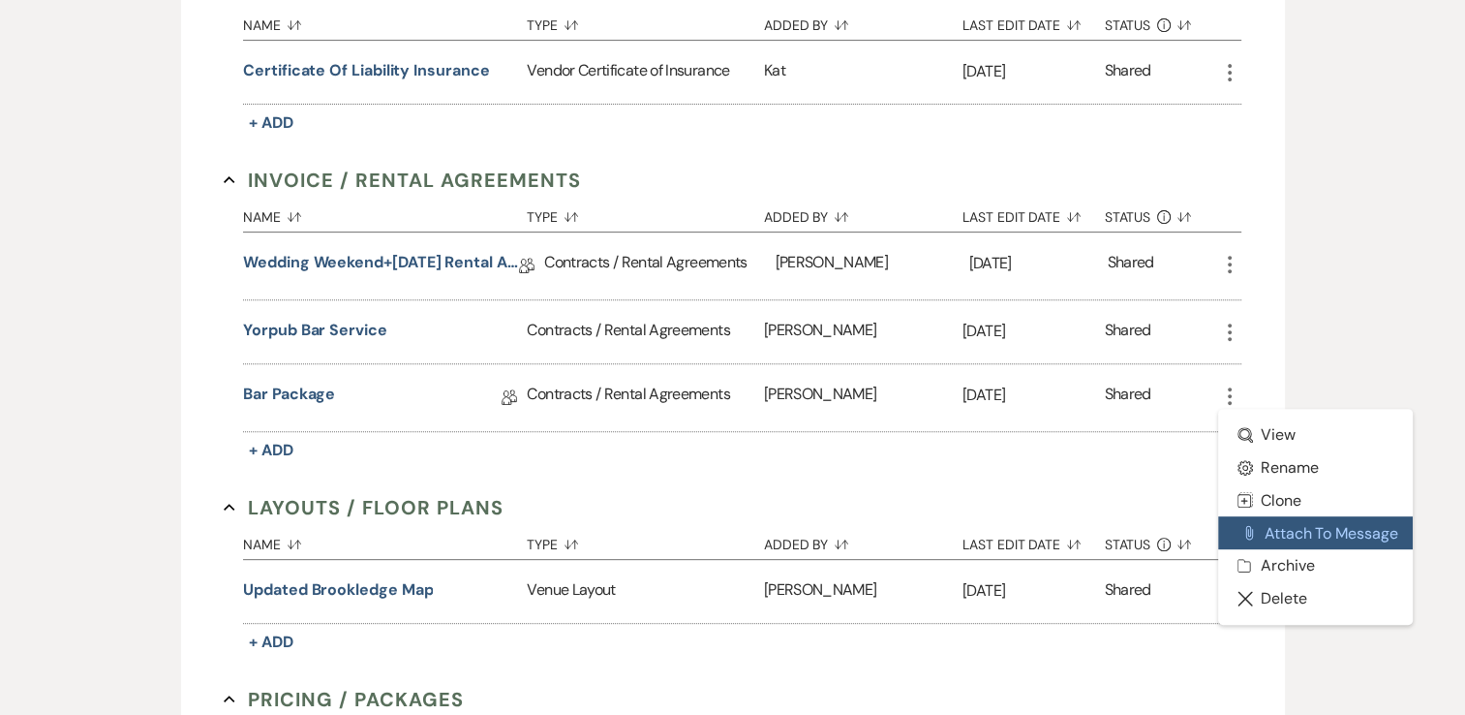
click at [1321, 527] on button "Attach File Attach to Message" at bounding box center [1316, 532] width 196 height 33
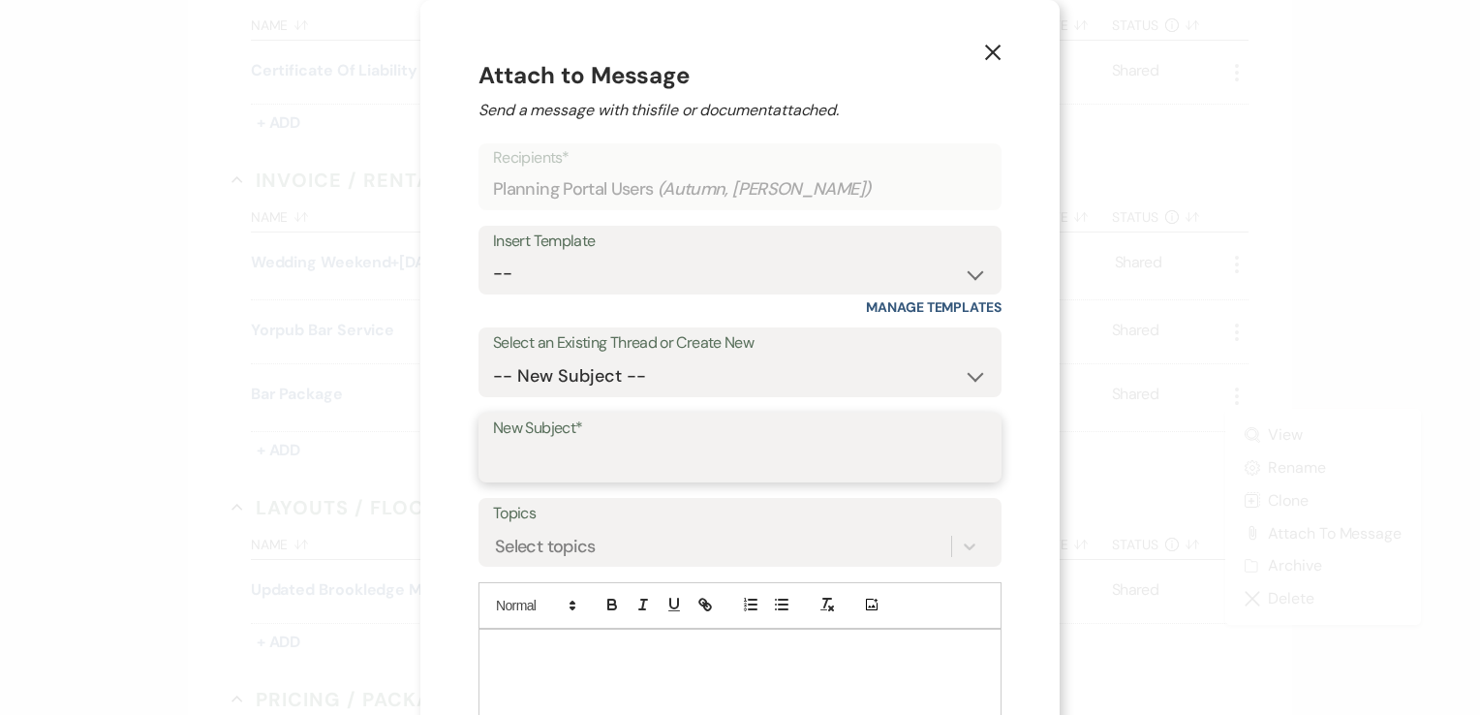
click at [639, 447] on input "New Subject*" at bounding box center [740, 462] width 494 height 38
type input "b"
type input "Bar Package"
click at [565, 668] on div at bounding box center [739, 687] width 521 height 116
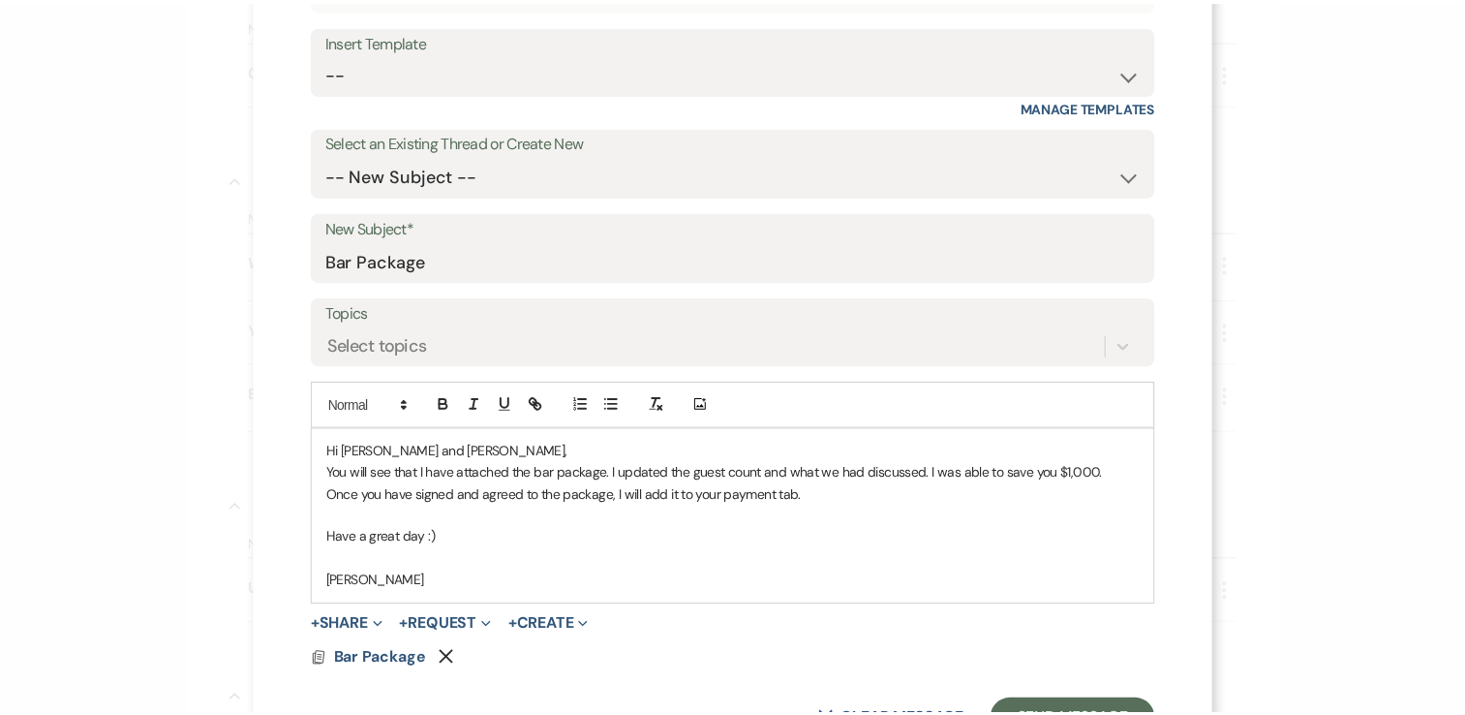
scroll to position [280, 0]
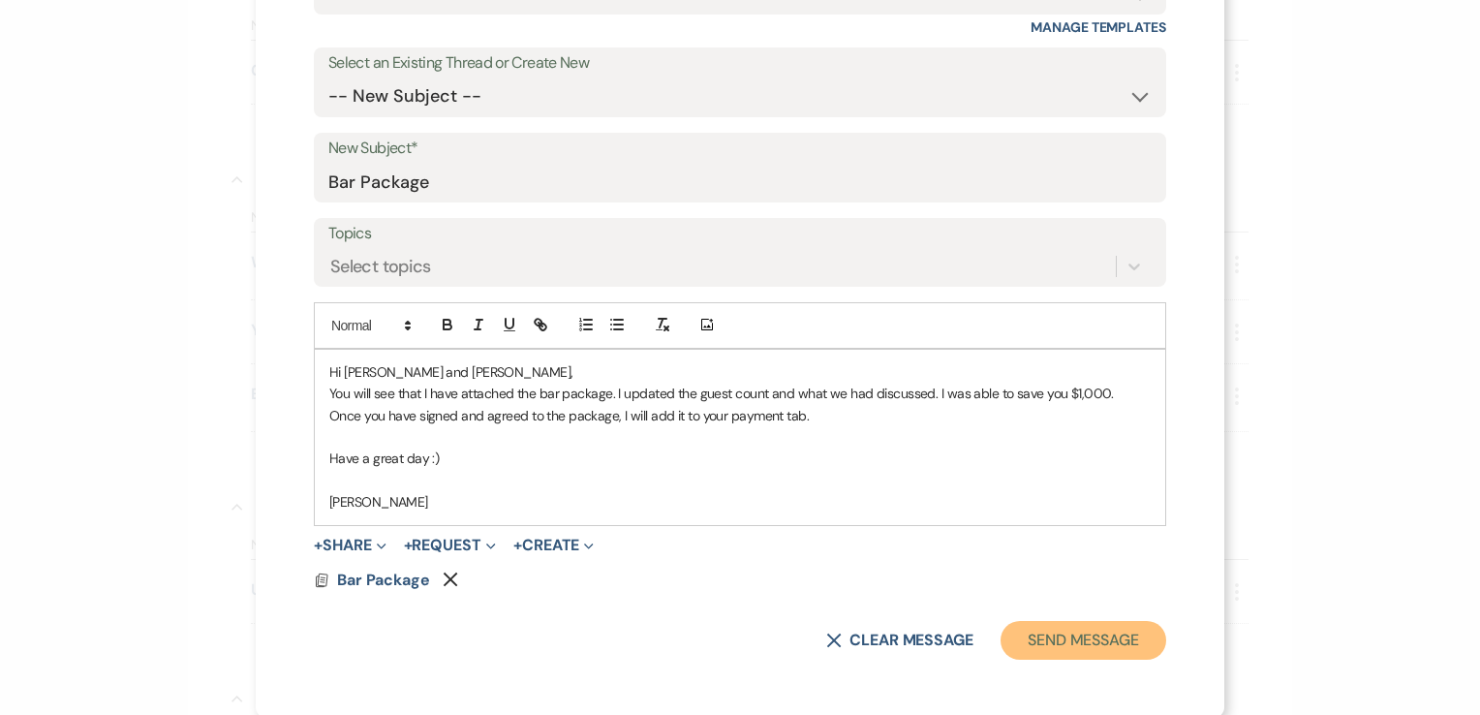
click at [1100, 639] on button "Send Message" at bounding box center [1083, 640] width 166 height 39
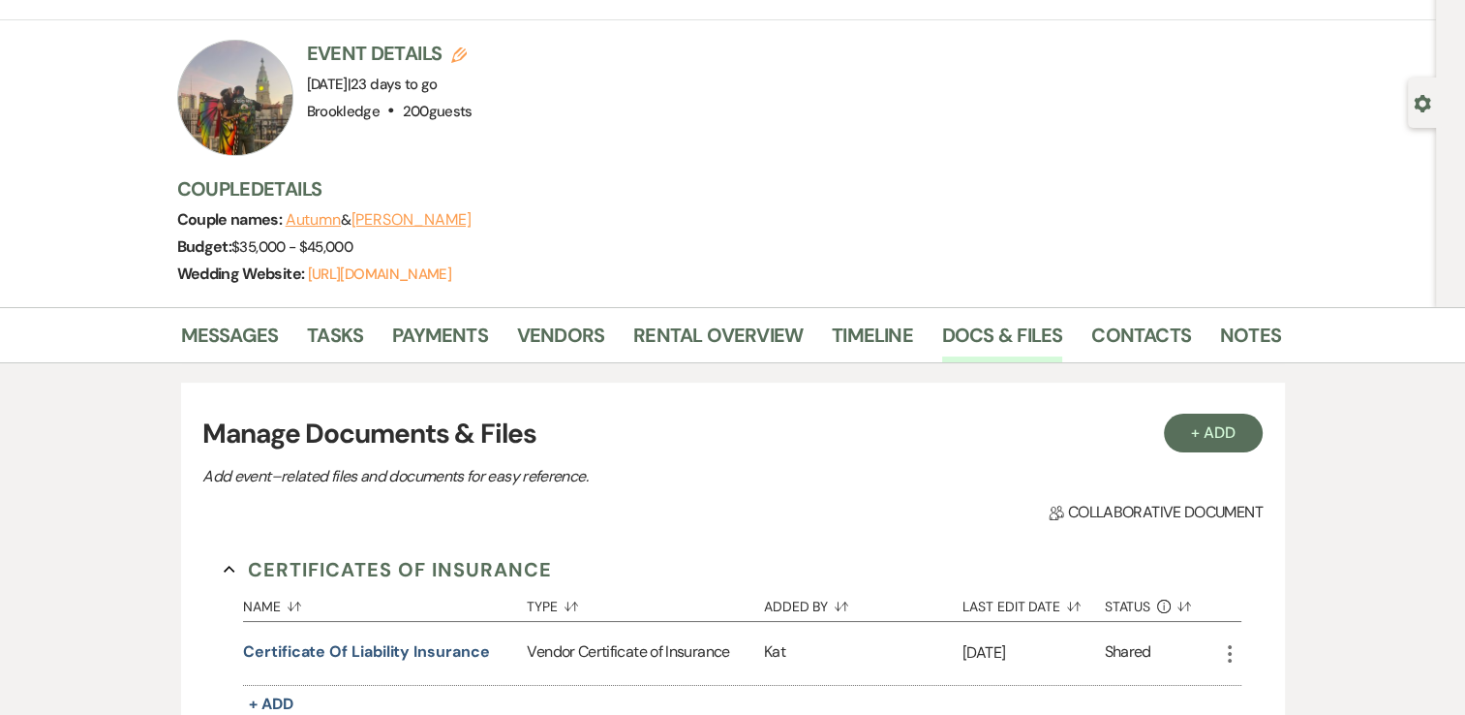
scroll to position [0, 0]
